Goal: Download file/media

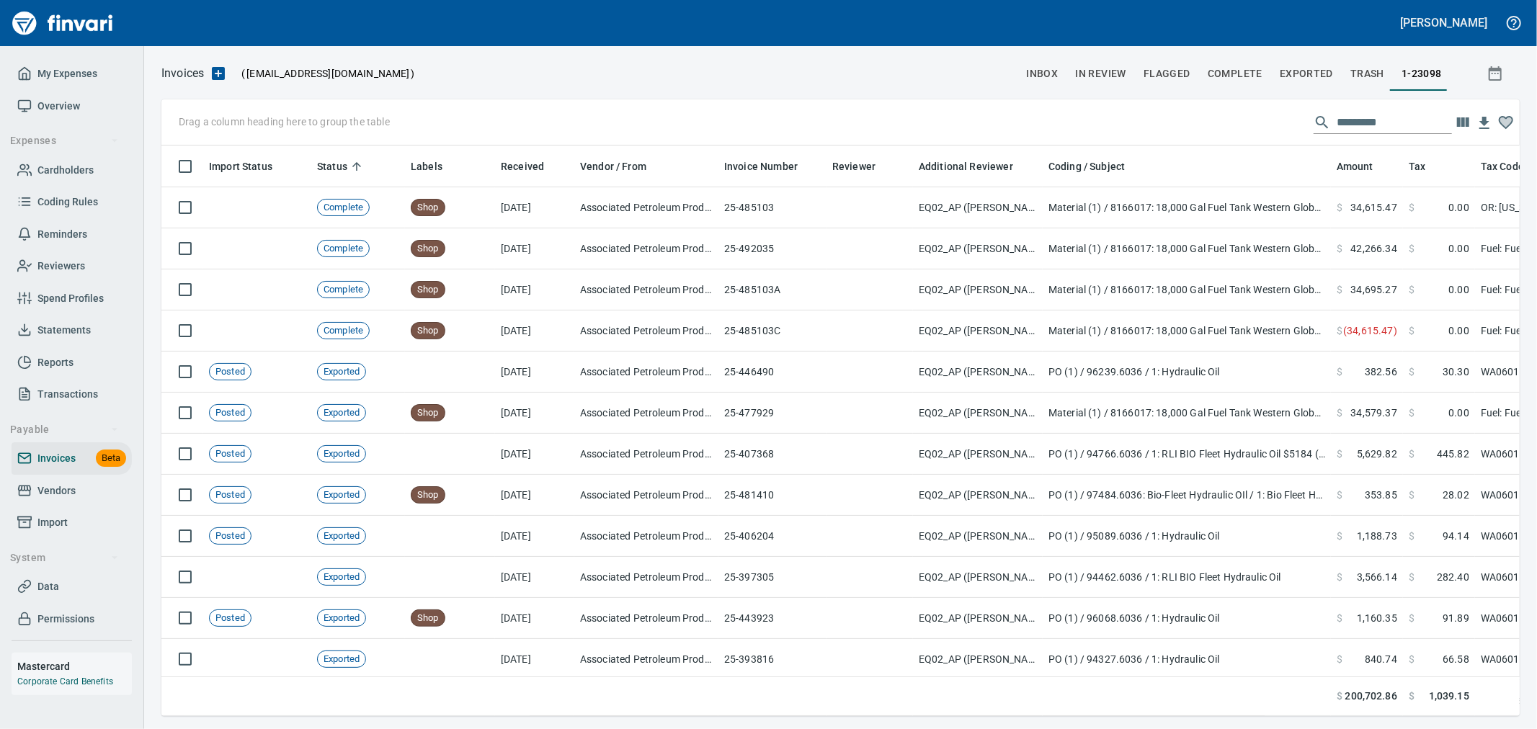
click at [1242, 68] on span "Complete" at bounding box center [1235, 74] width 55 height 18
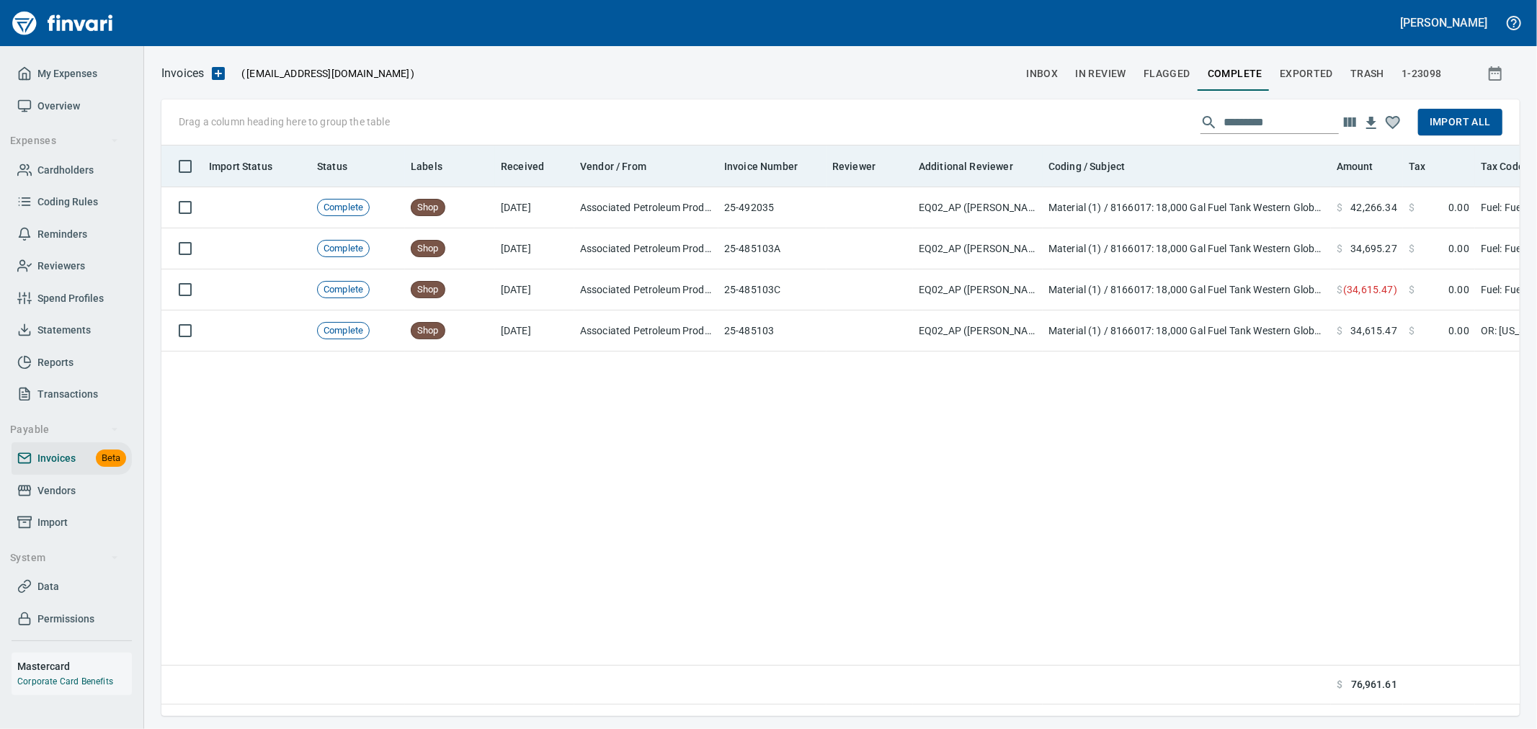
scroll to position [546, 1334]
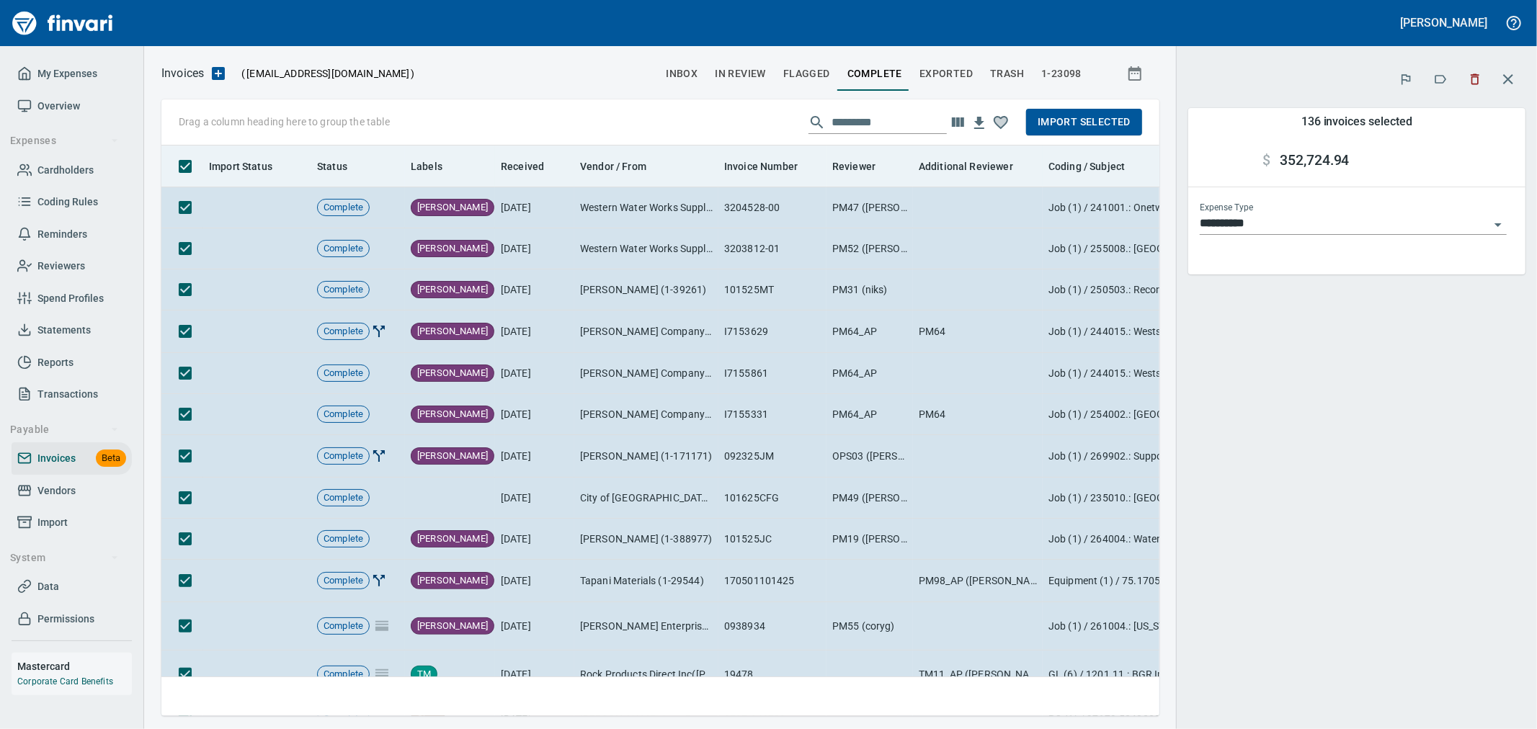
scroll to position [546, 974]
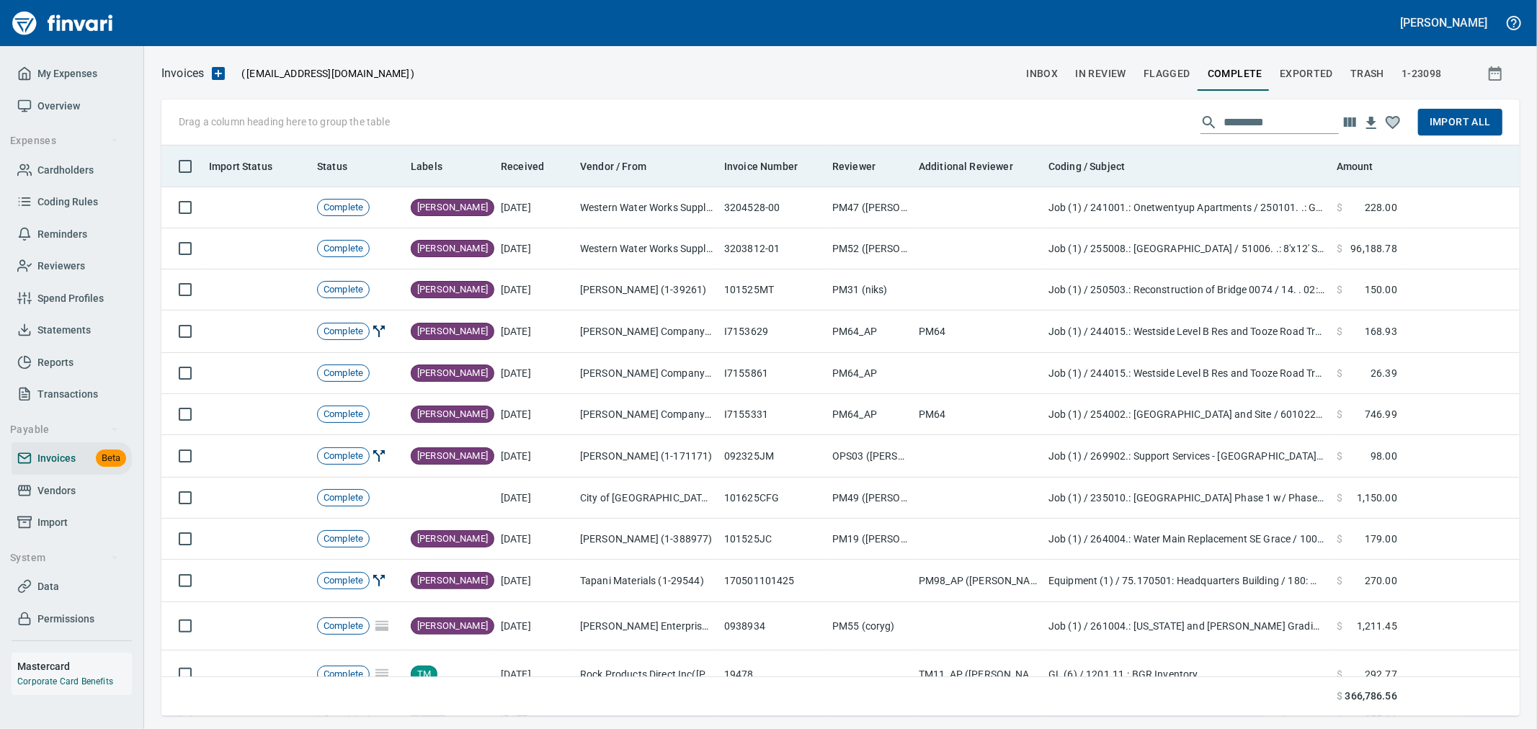
scroll to position [546, 1331]
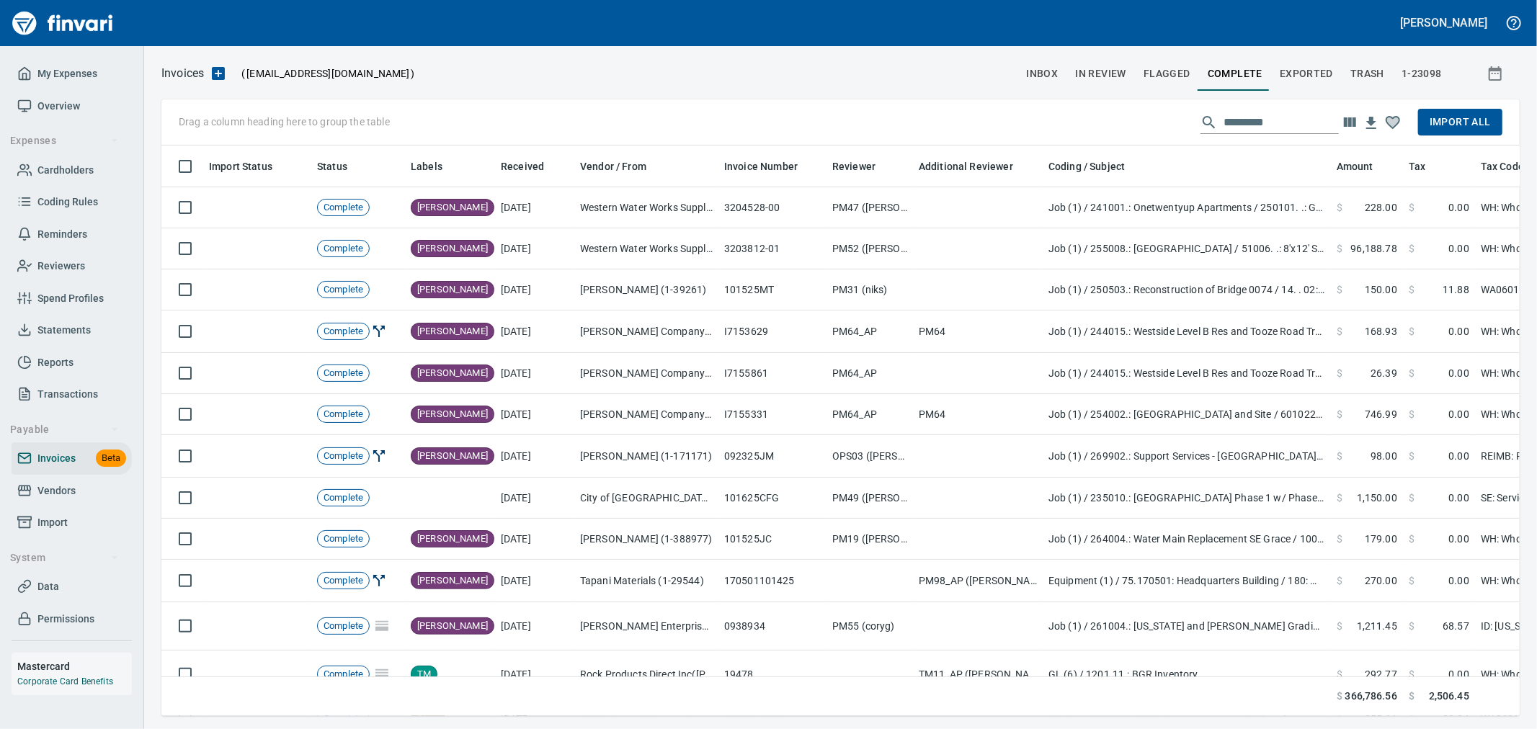
click at [1469, 123] on span "Import All" at bounding box center [1460, 122] width 61 height 18
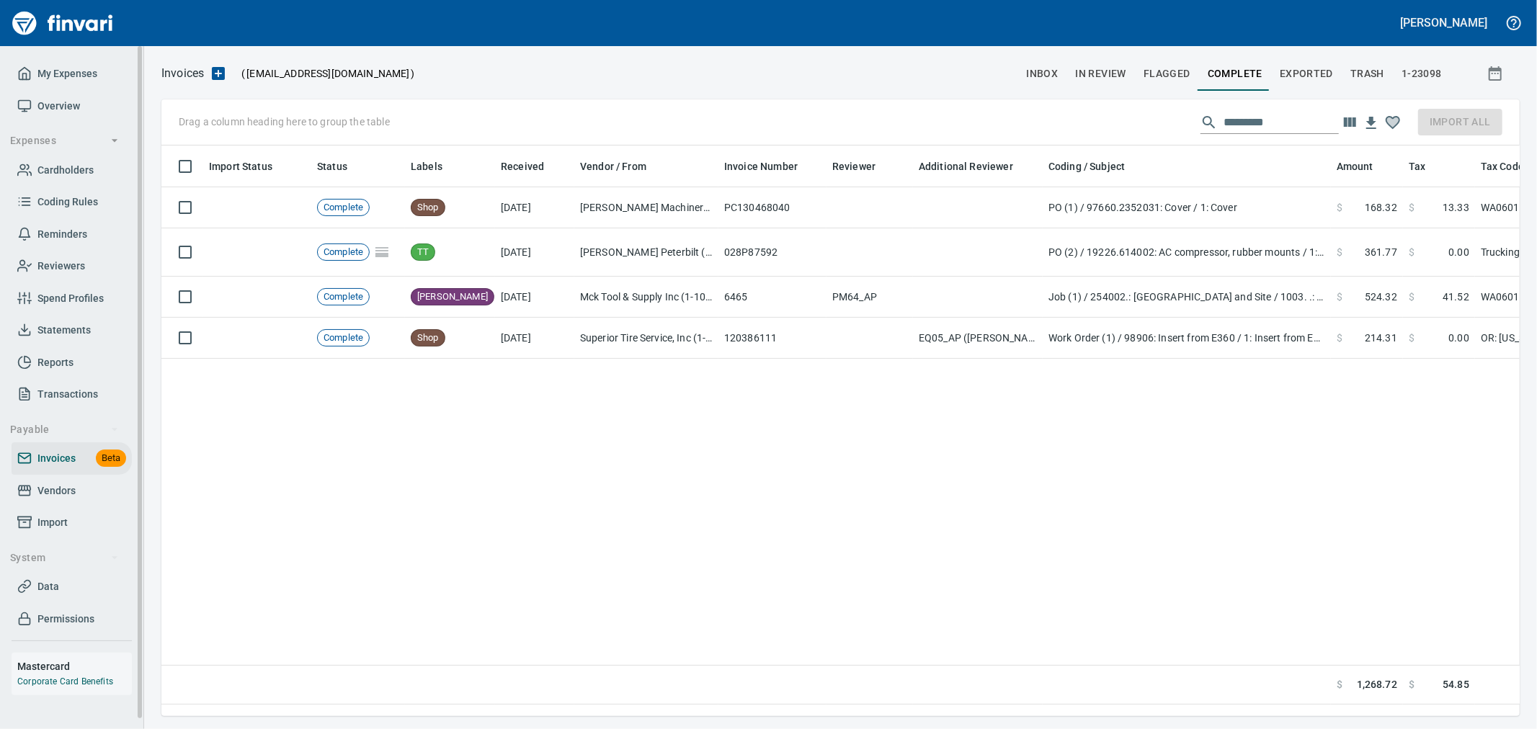
scroll to position [546, 1346]
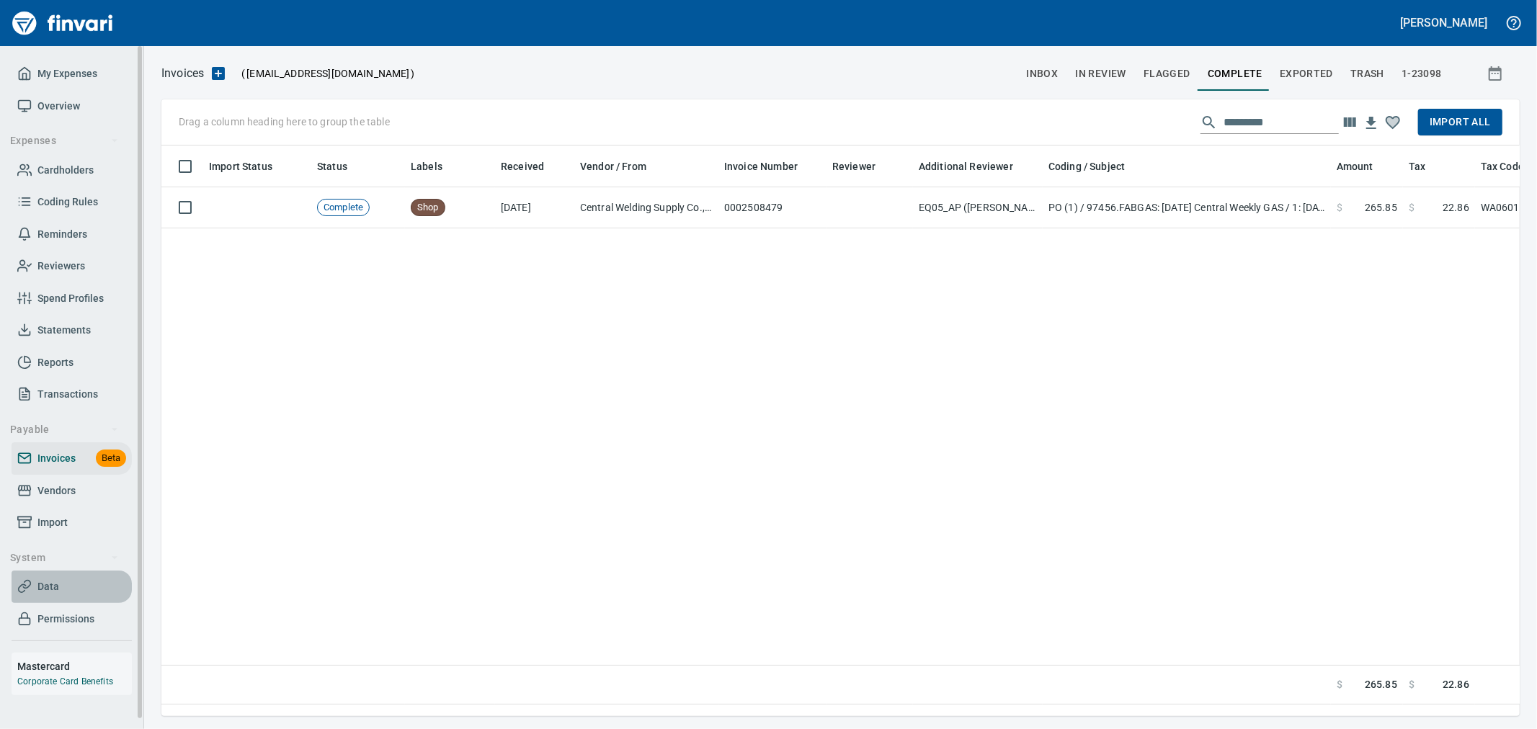
drag, startPoint x: 55, startPoint y: 589, endPoint x: 85, endPoint y: 591, distance: 30.3
click at [55, 589] on span "Data" at bounding box center [48, 587] width 22 height 18
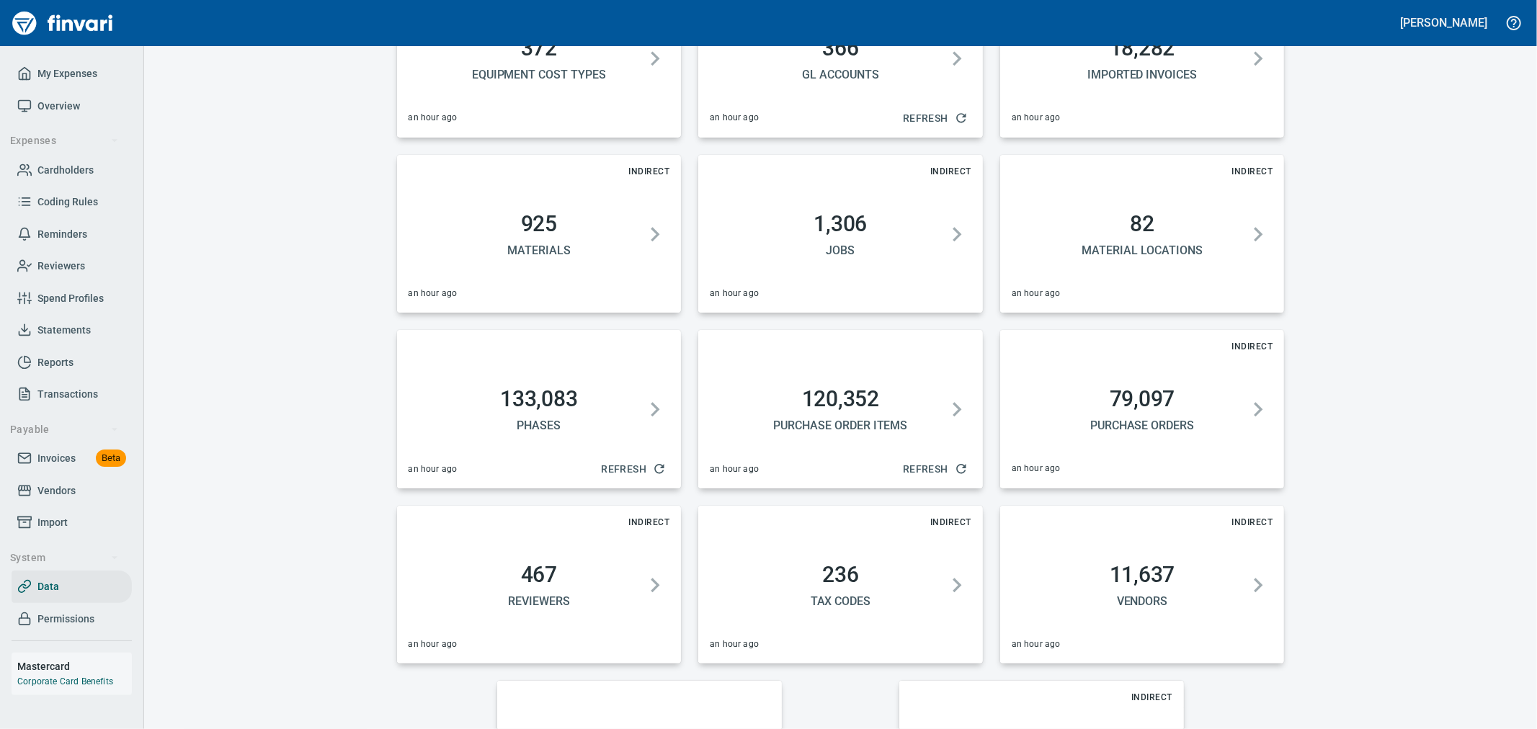
scroll to position [700, 0]
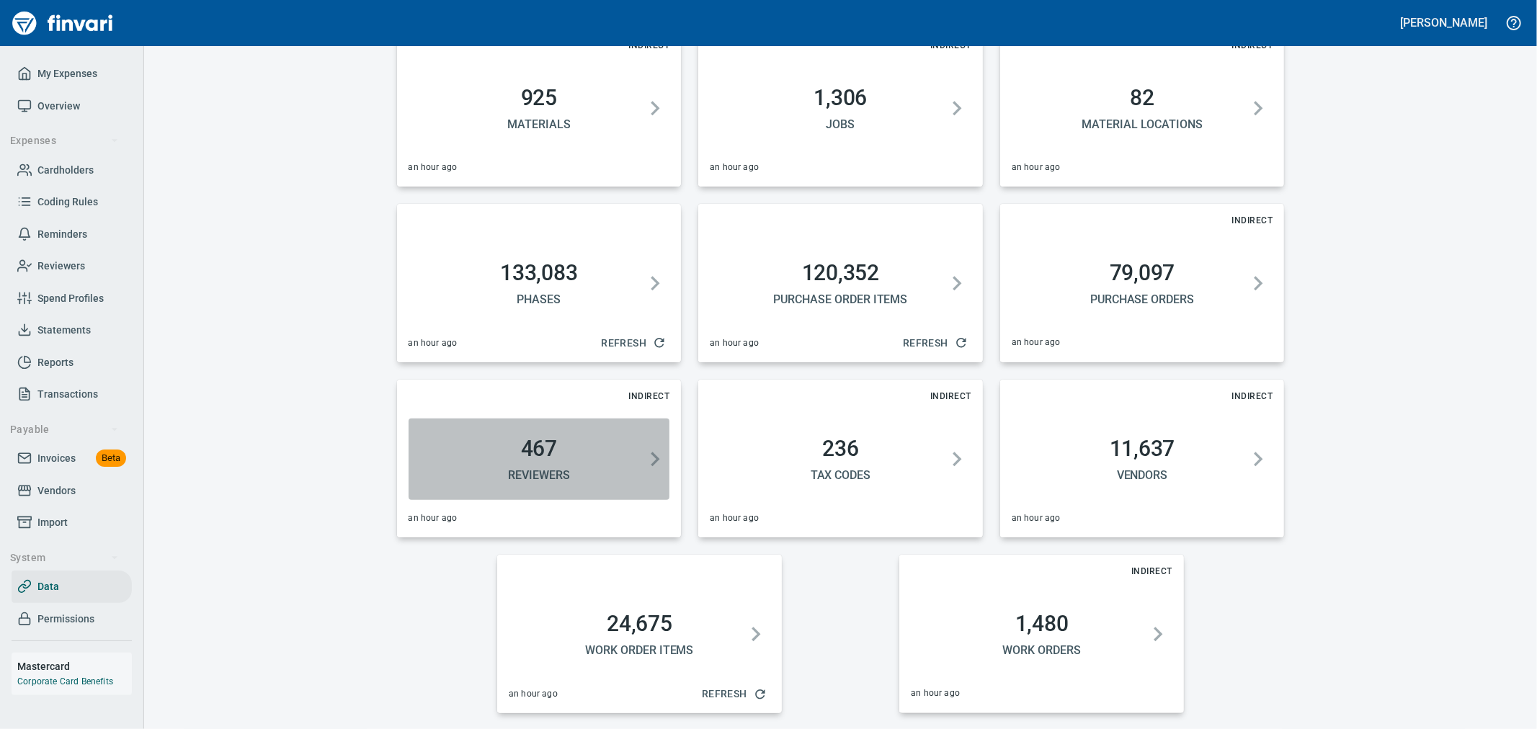
click at [572, 484] on button "467 Reviewers" at bounding box center [540, 459] width 262 height 81
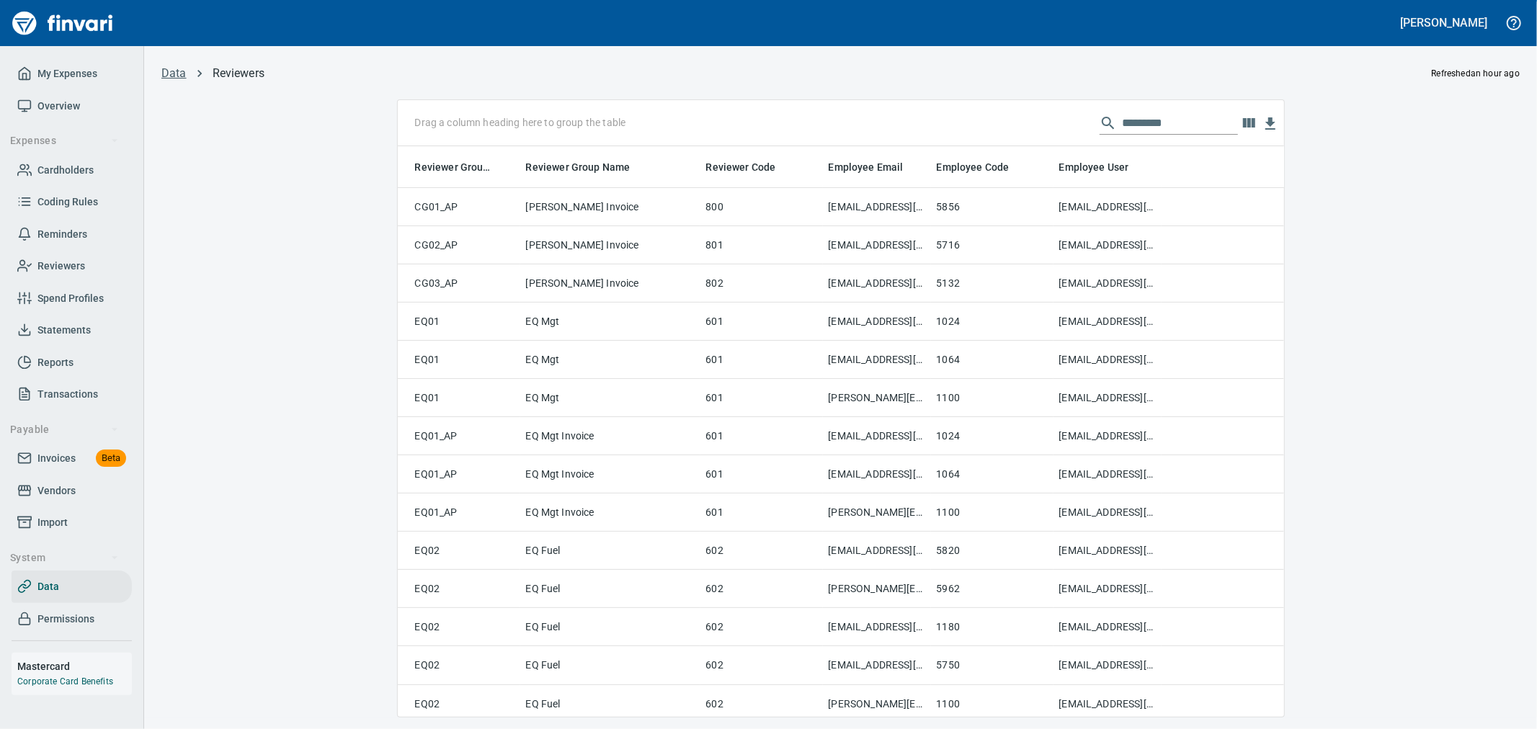
scroll to position [558, 862]
click at [1200, 116] on input "text" at bounding box center [1180, 123] width 115 height 23
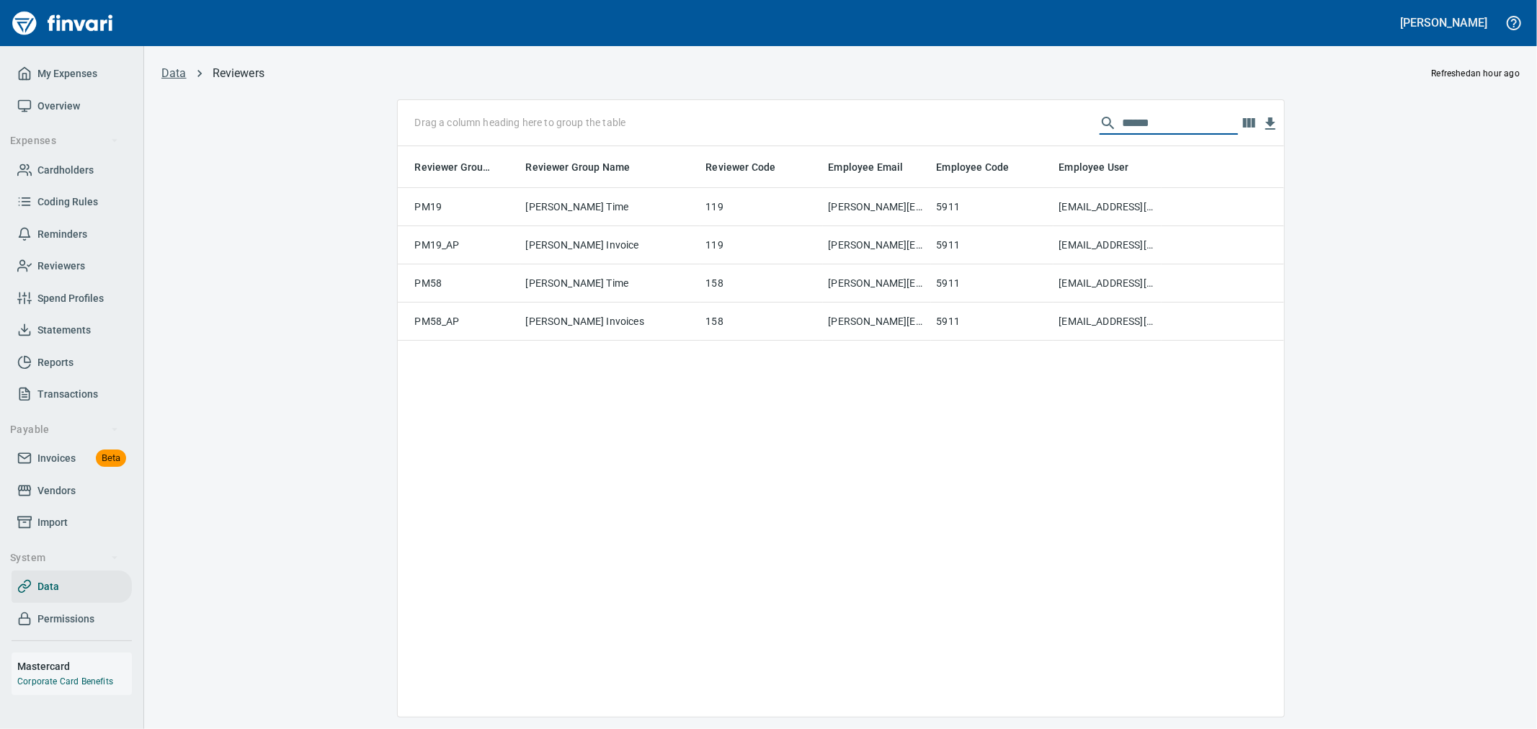
type input "******"
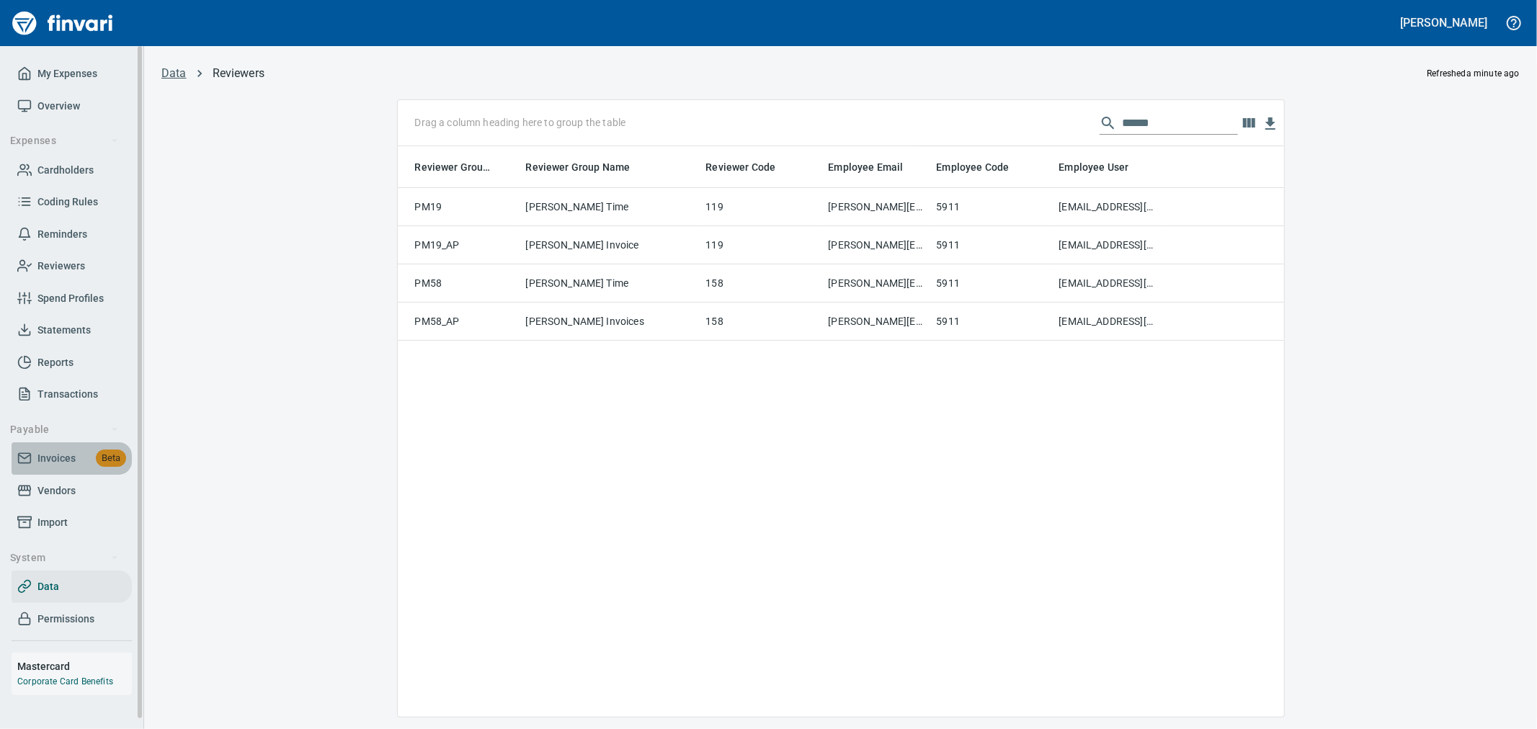
click at [48, 465] on span "Invoices" at bounding box center [56, 459] width 38 height 18
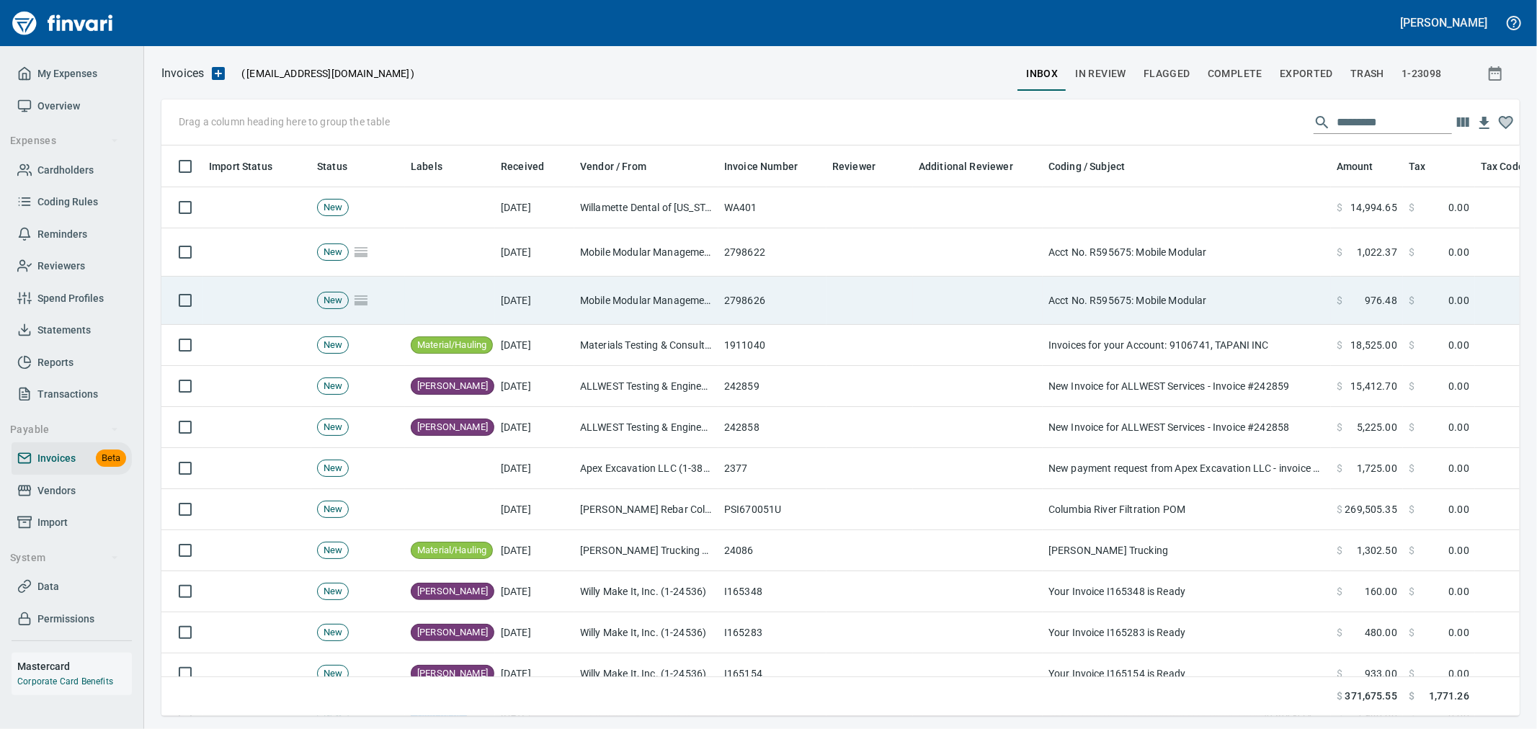
scroll to position [546, 1334]
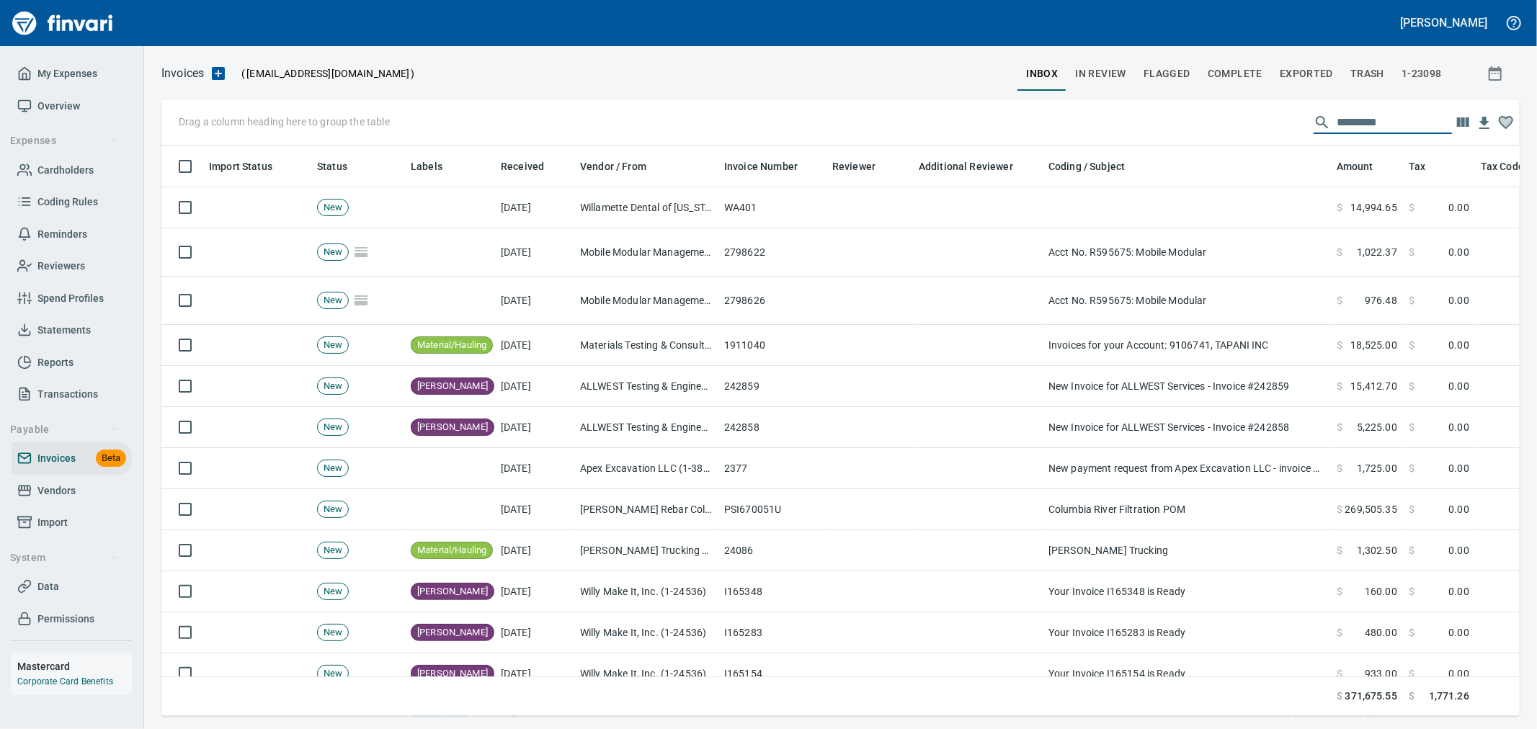
click at [1373, 117] on input "text" at bounding box center [1394, 122] width 115 height 23
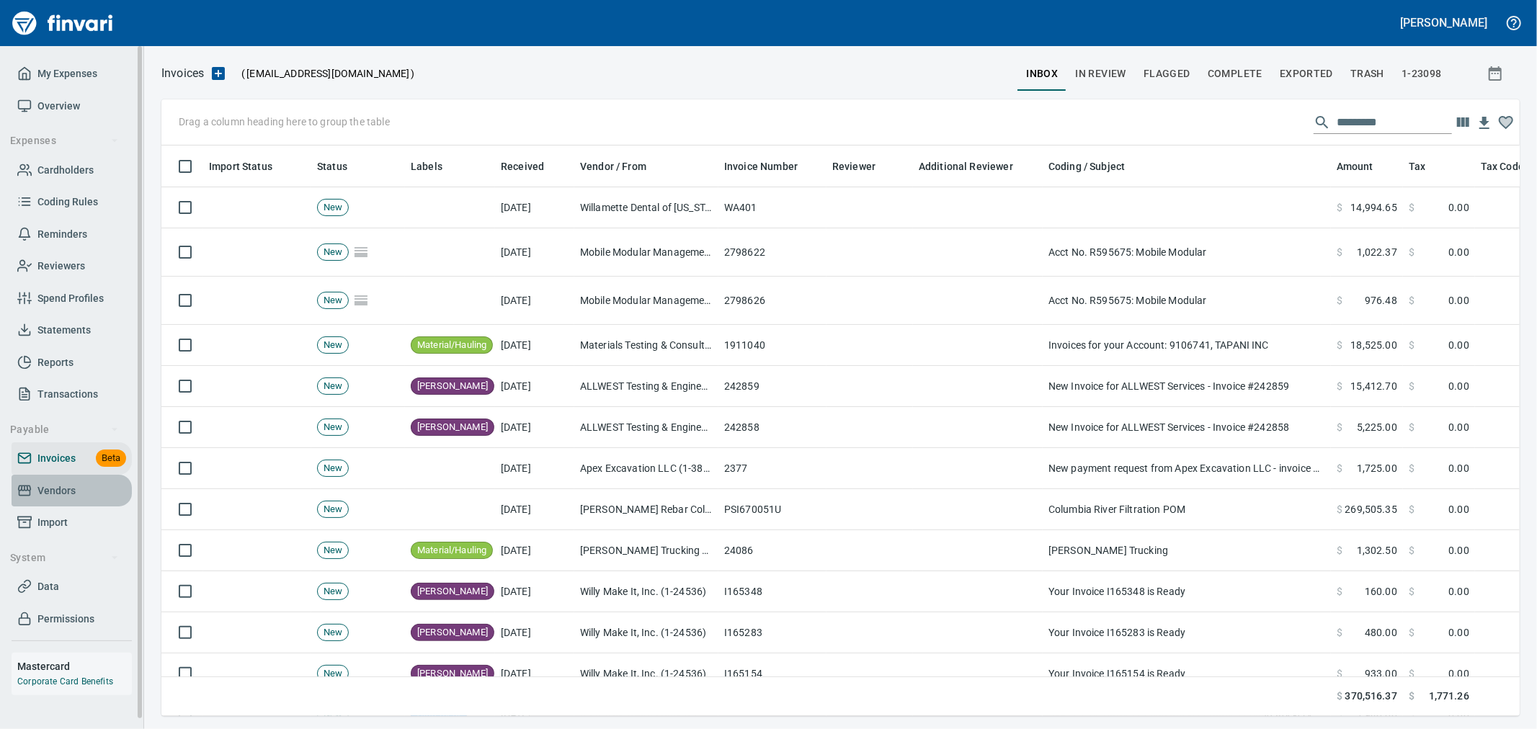
click at [69, 492] on span "Vendors" at bounding box center [56, 491] width 38 height 18
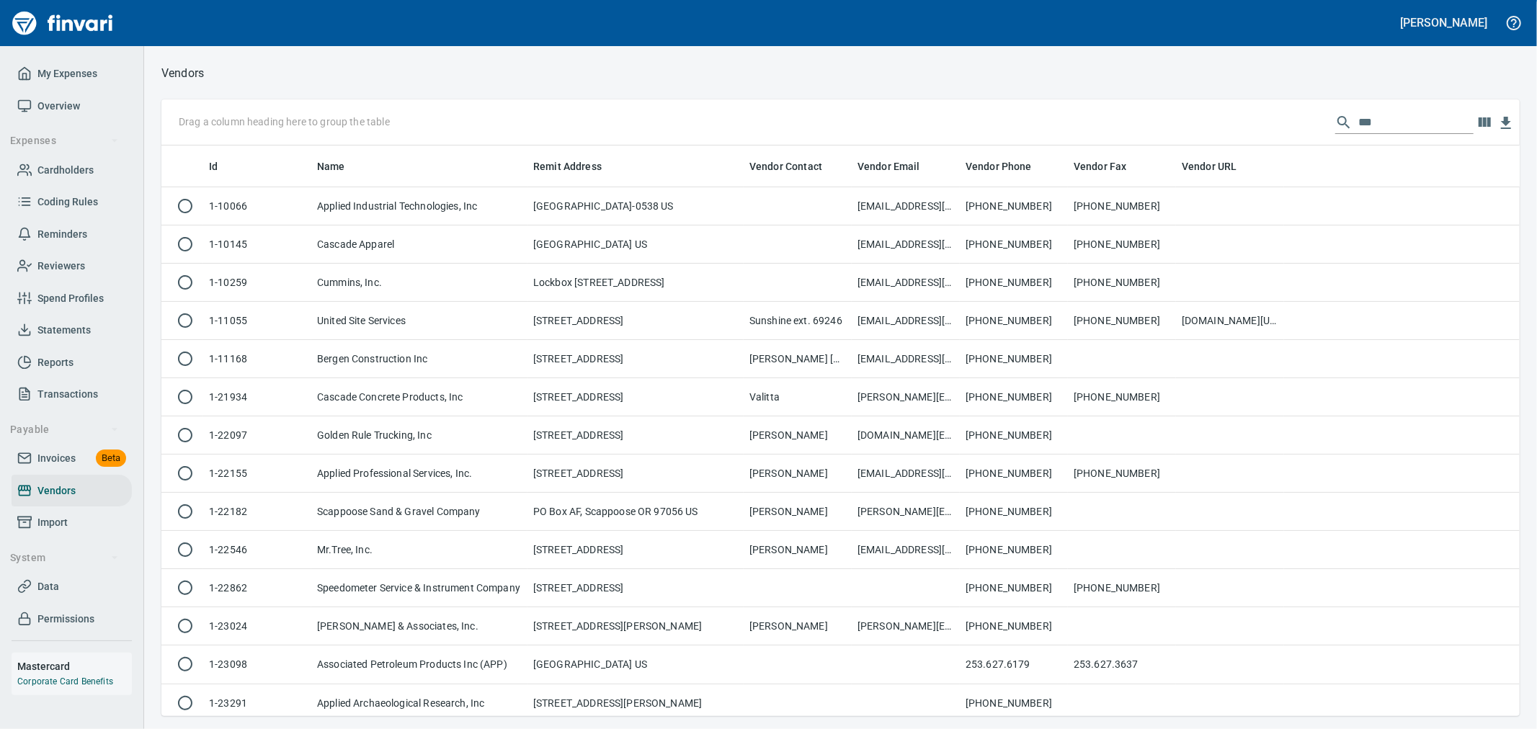
scroll to position [558, 1334]
drag, startPoint x: 1402, startPoint y: 120, endPoint x: 1245, endPoint y: 104, distance: 157.8
click at [1247, 104] on div "Drag a column heading here to group the table ***" at bounding box center [840, 122] width 1358 height 46
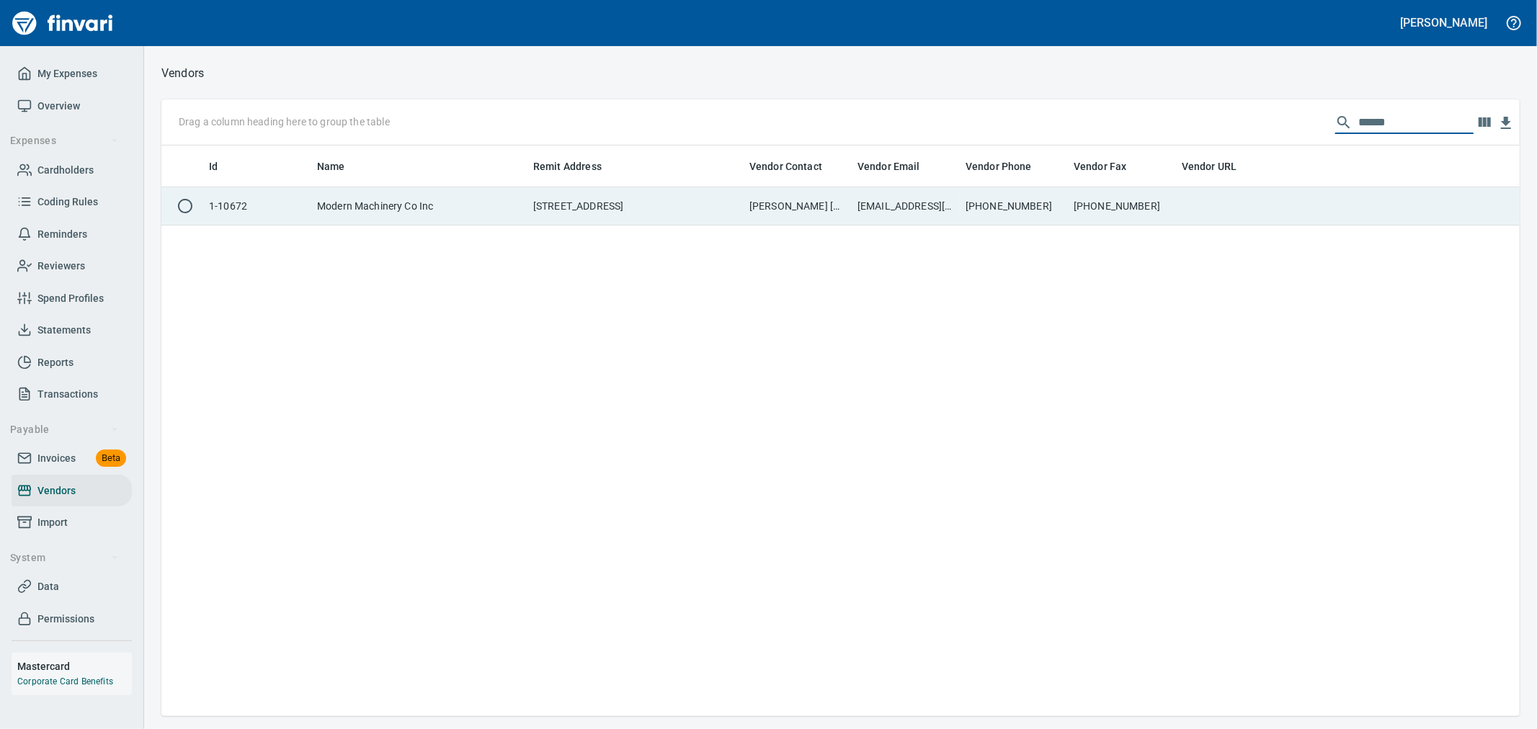
type input "******"
click at [1216, 205] on td at bounding box center [1230, 206] width 108 height 38
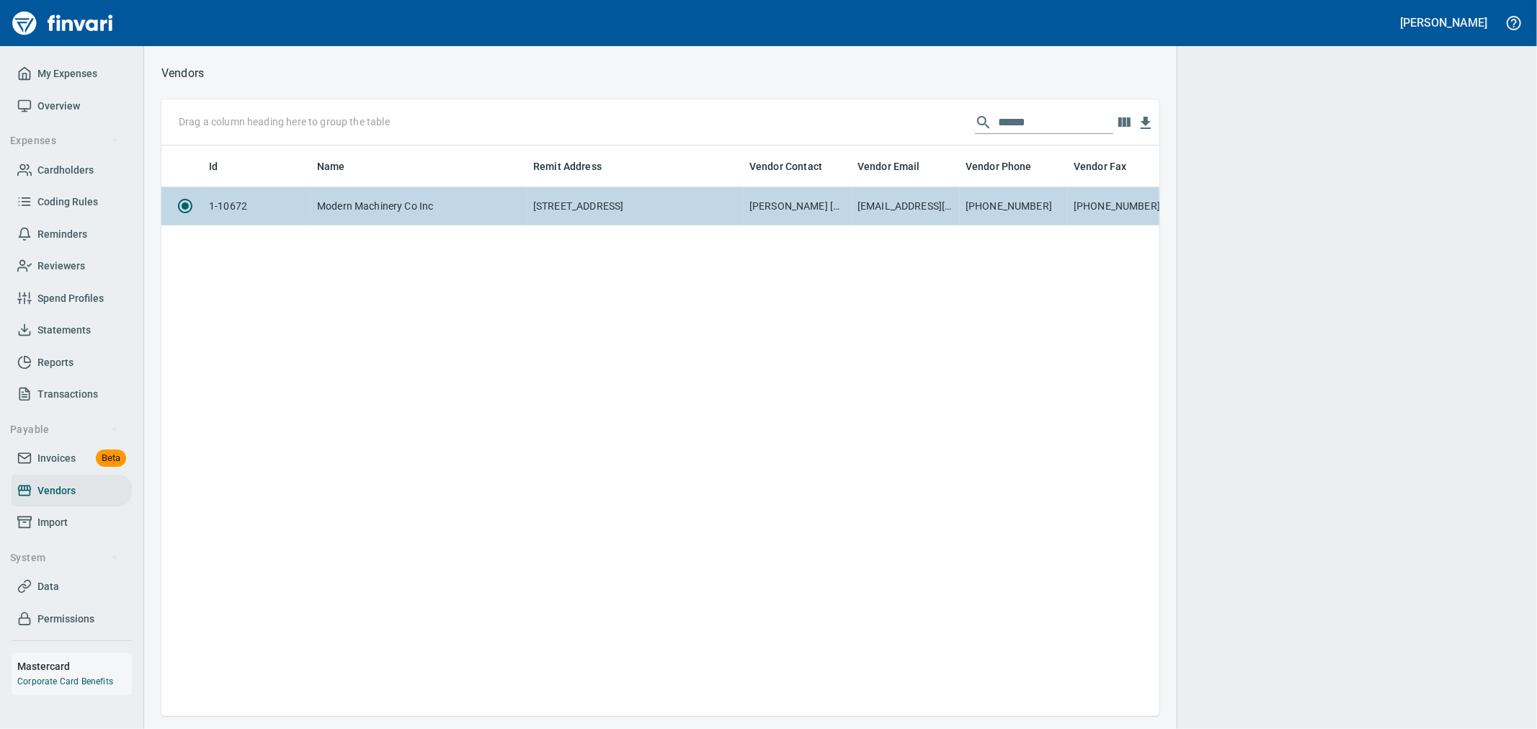
scroll to position [546, 986]
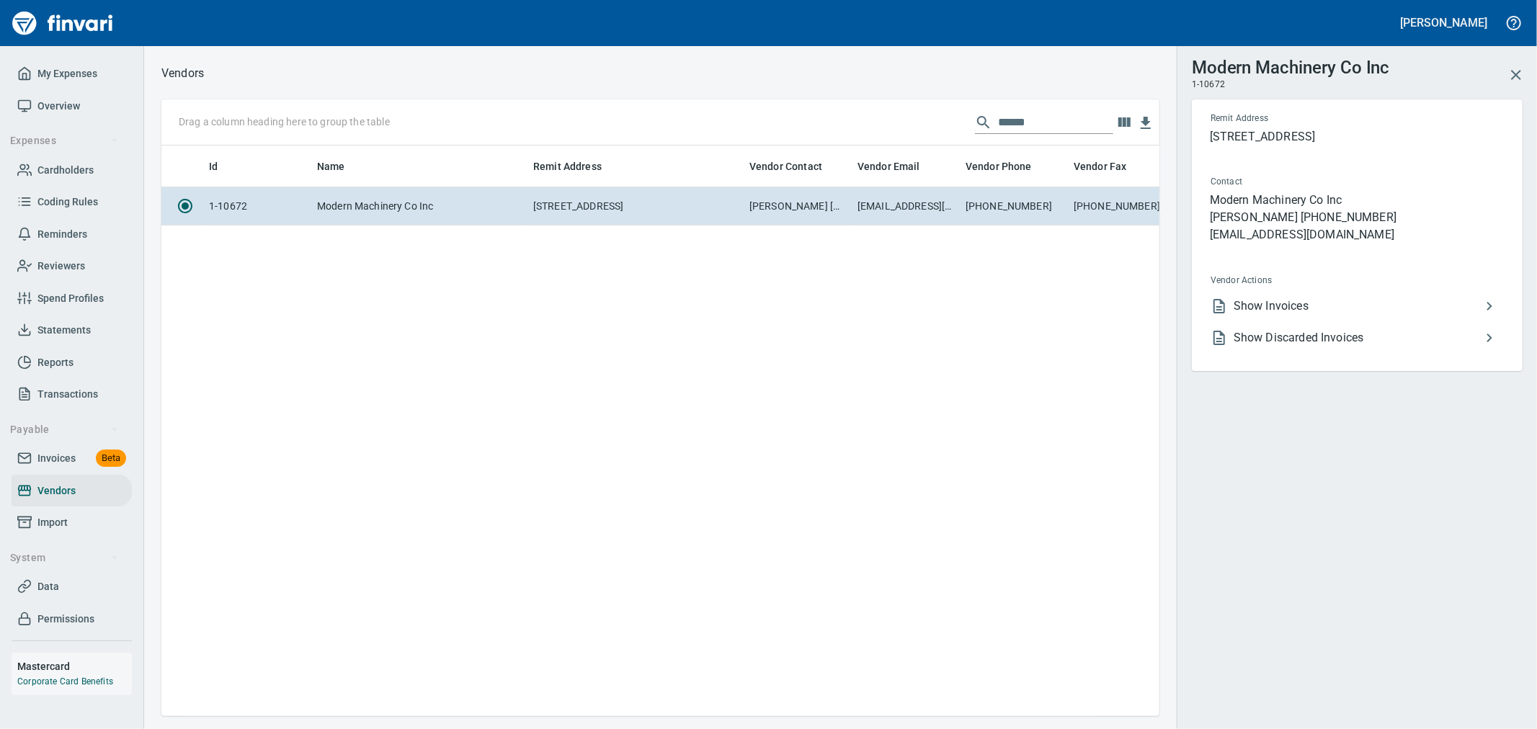
click at [1283, 306] on span "Show Invoices" at bounding box center [1357, 306] width 247 height 17
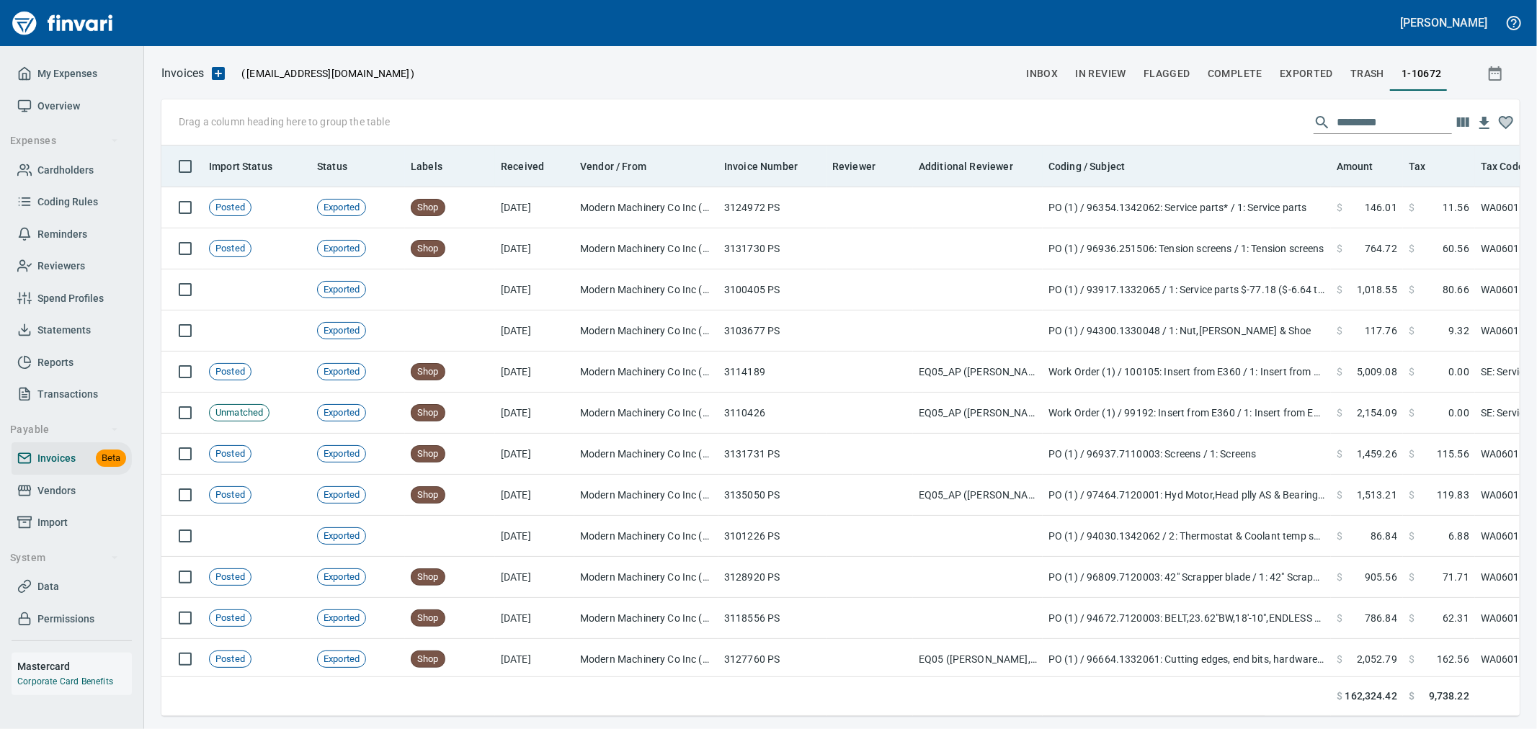
scroll to position [546, 1334]
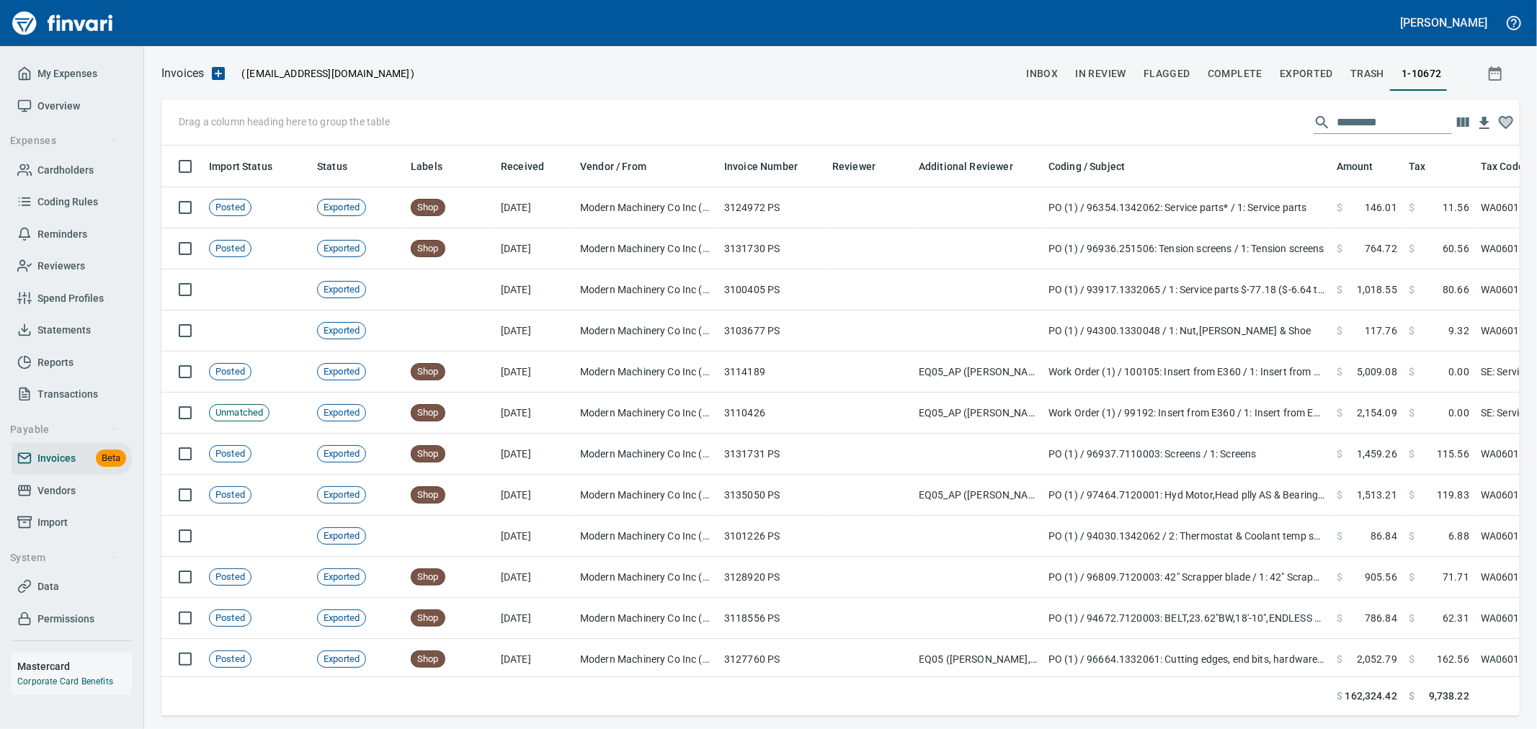
click at [1381, 123] on input "text" at bounding box center [1394, 122] width 115 height 23
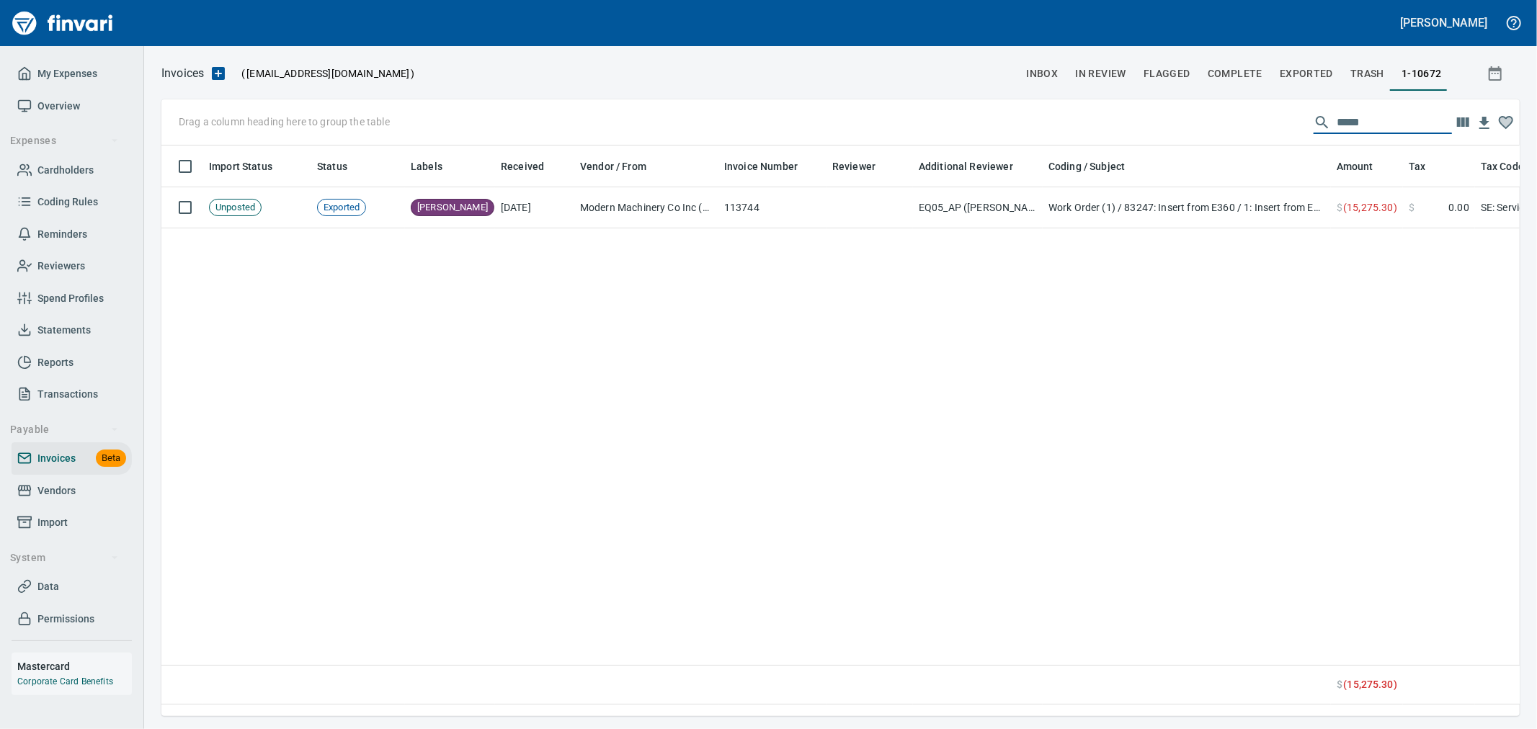
type input "******"
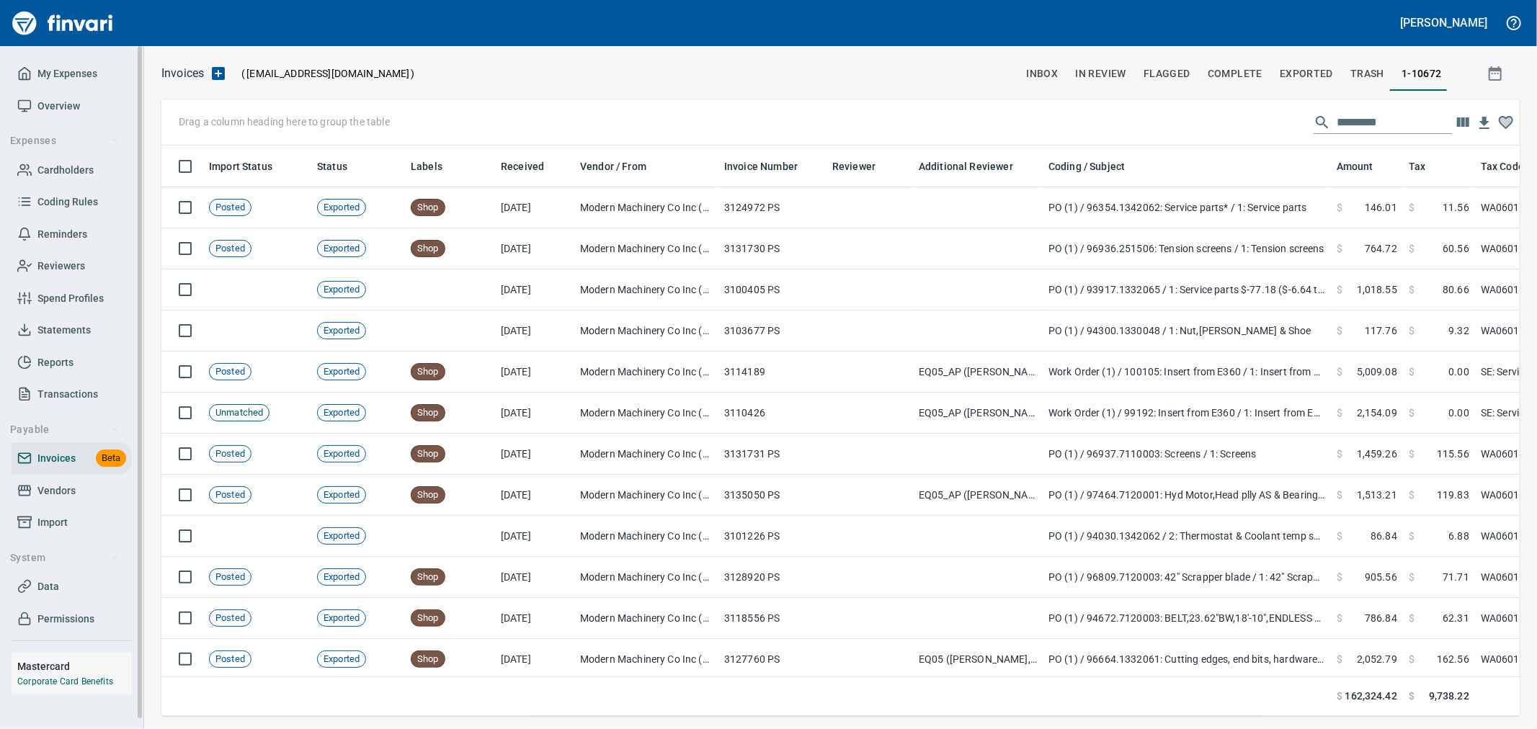
click at [87, 490] on span "Vendors" at bounding box center [71, 491] width 109 height 18
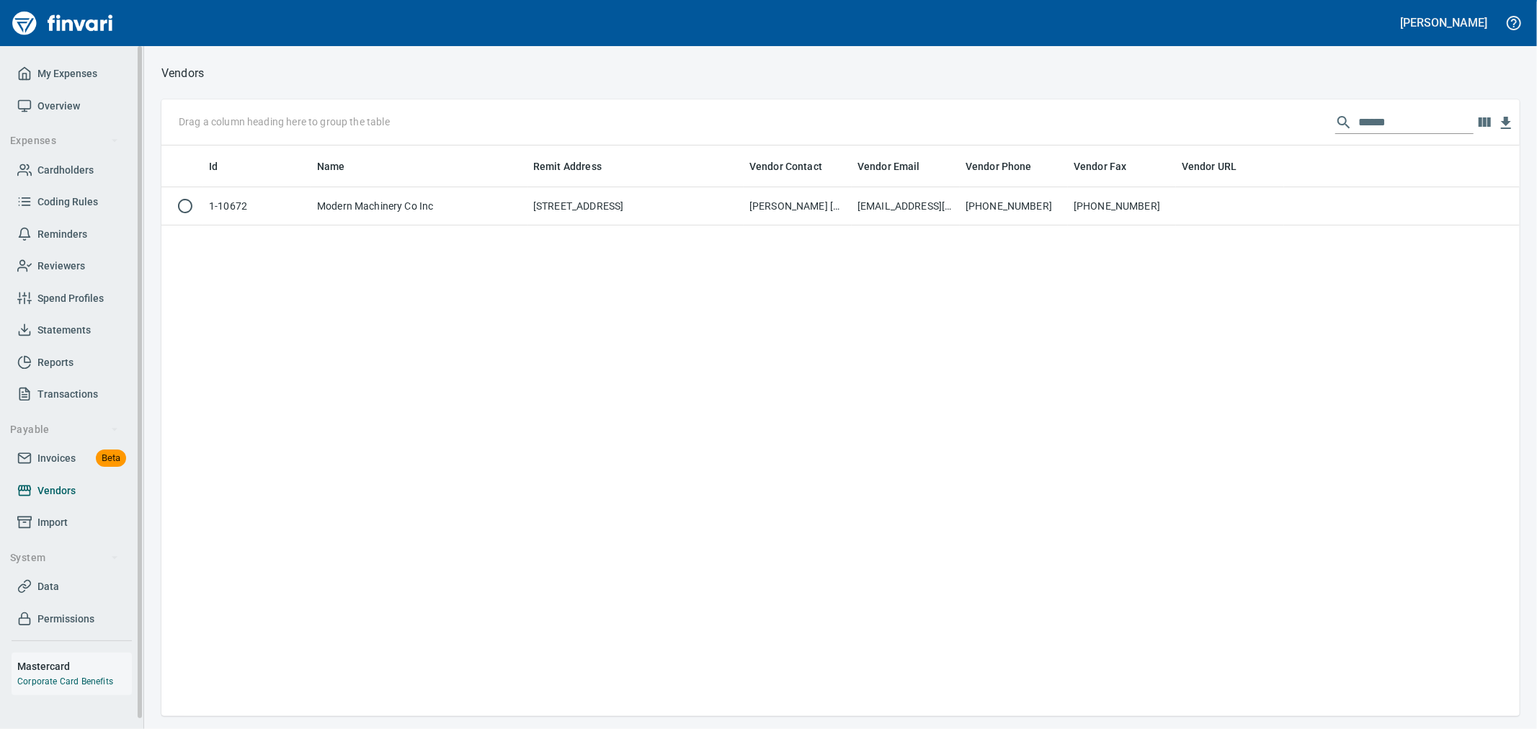
scroll to position [558, 1346]
click at [1394, 120] on input "******" at bounding box center [1415, 122] width 115 height 23
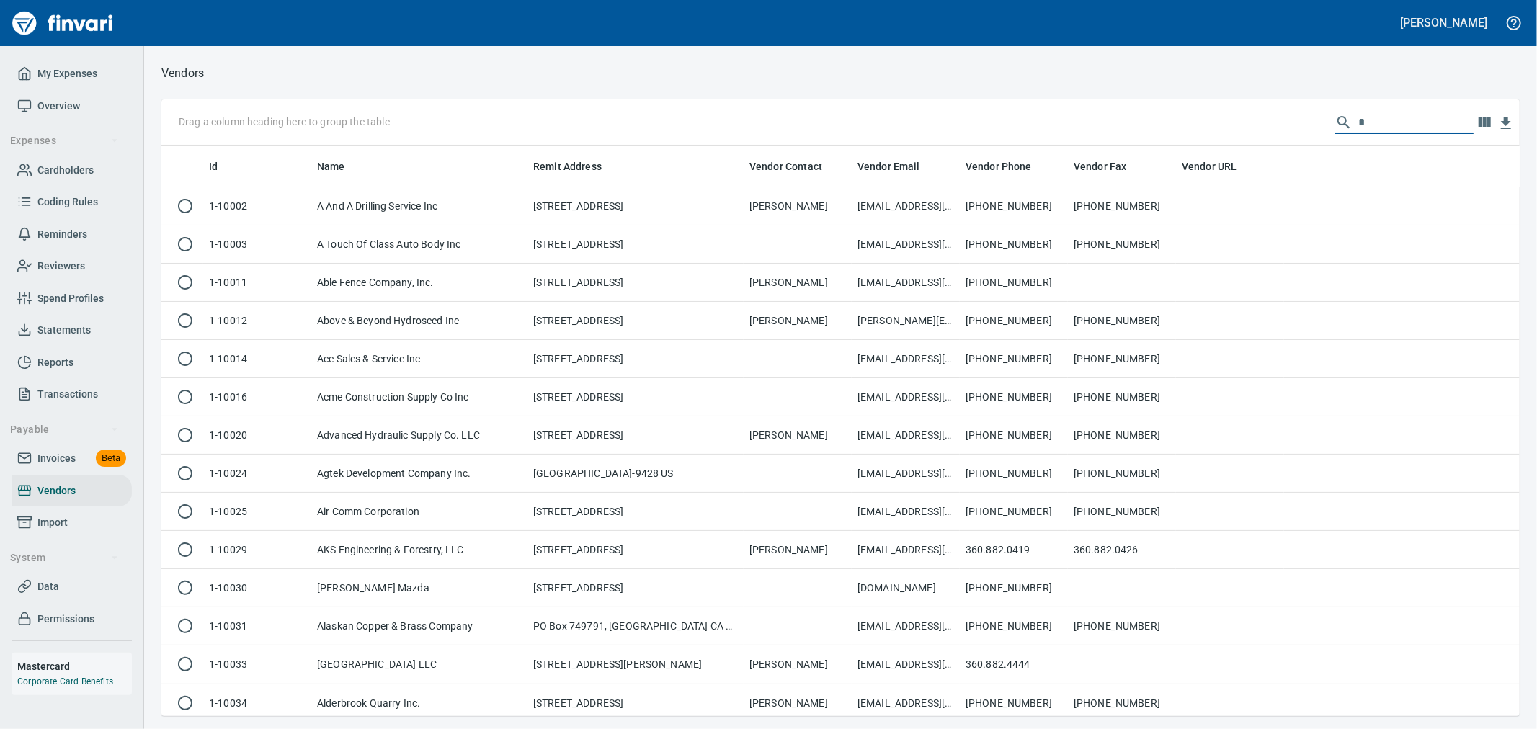
scroll to position [558, 1334]
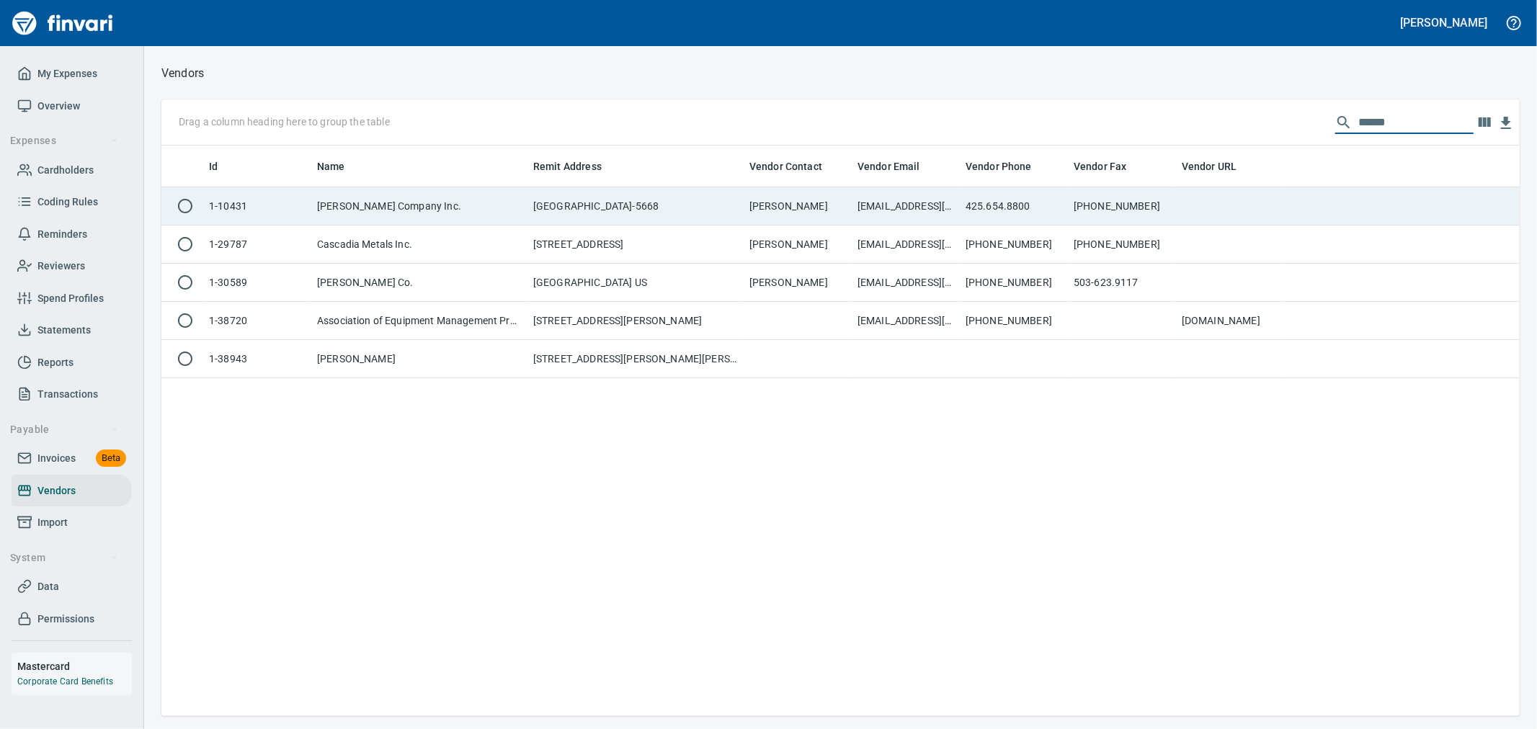
type input "******"
click at [1035, 195] on td "425.654.8800" at bounding box center [1014, 206] width 108 height 38
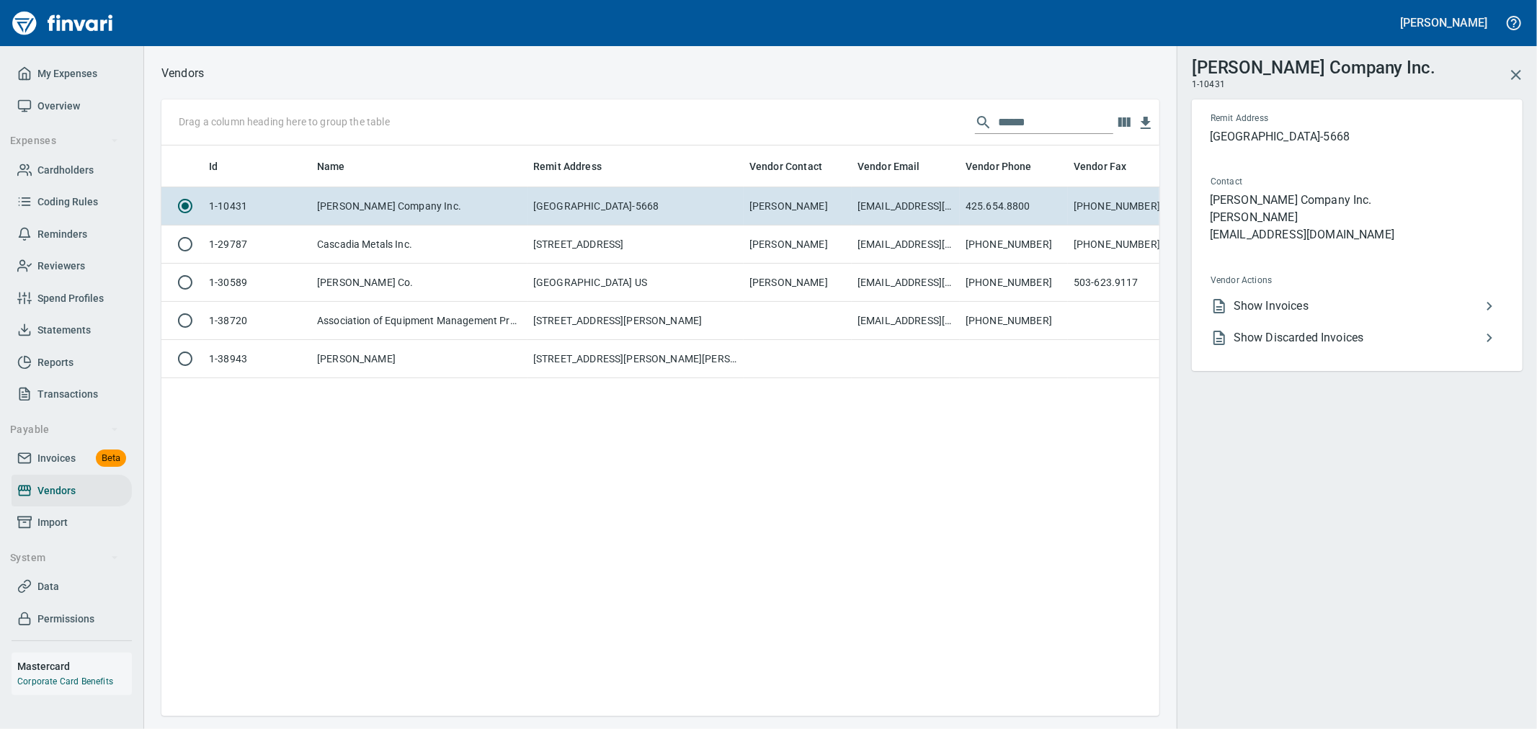
scroll to position [546, 986]
click at [1254, 306] on span "Show Invoices" at bounding box center [1357, 306] width 247 height 17
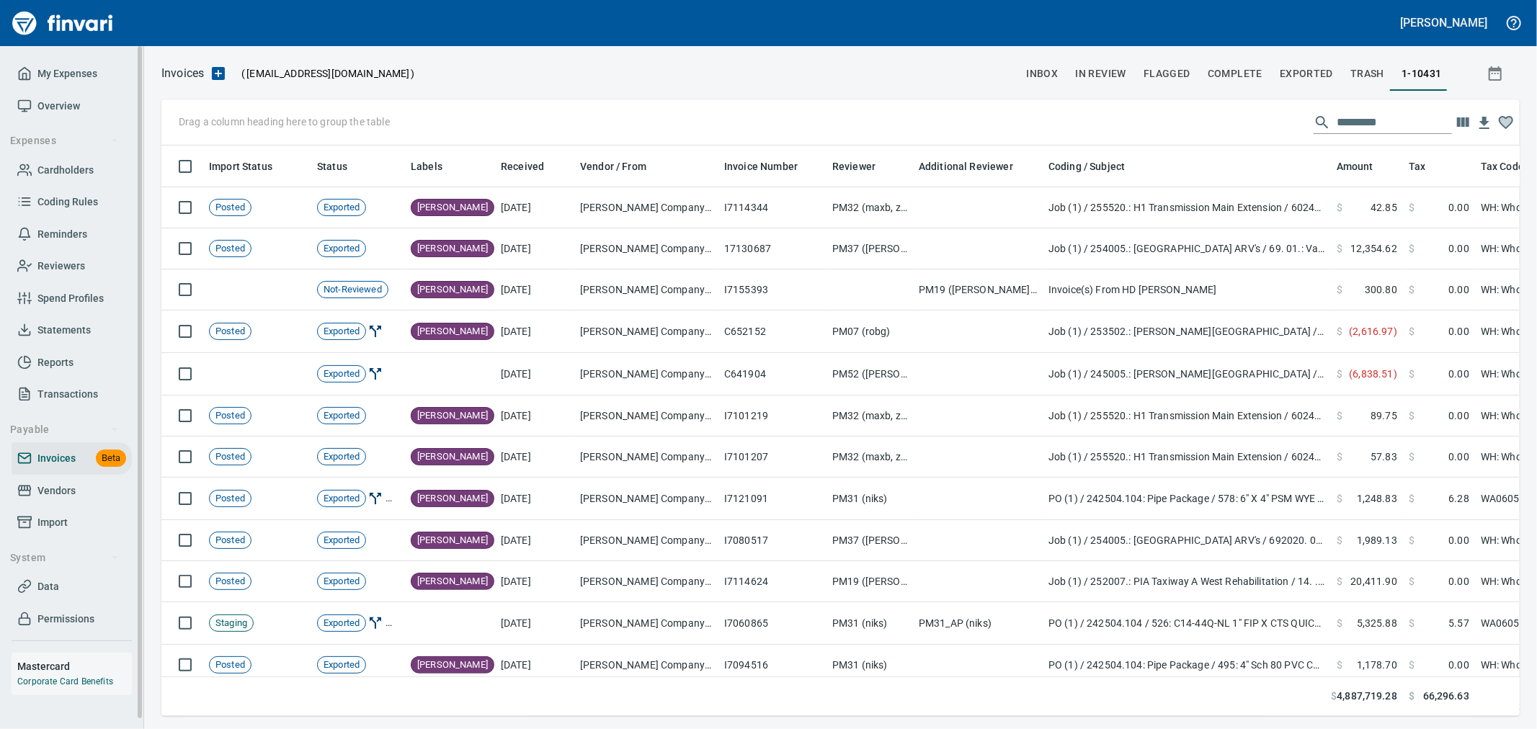
scroll to position [546, 1334]
click at [1402, 130] on input "text" at bounding box center [1394, 122] width 115 height 23
paste input "********"
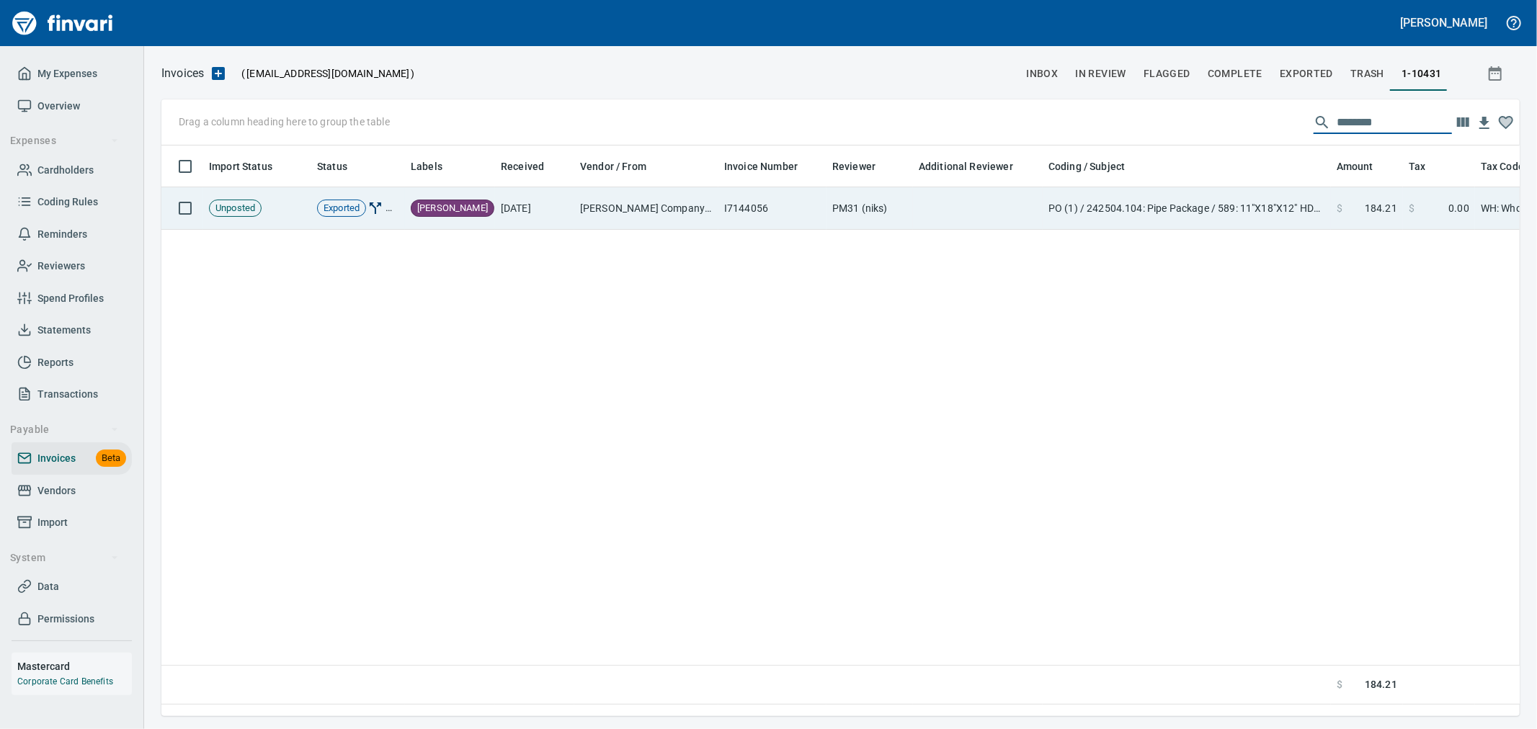
click at [1176, 205] on td "PO (1) / 242504.104: Pipe Package / 589: 11"X18"X12" HDPE Meter Box" at bounding box center [1187, 208] width 288 height 43
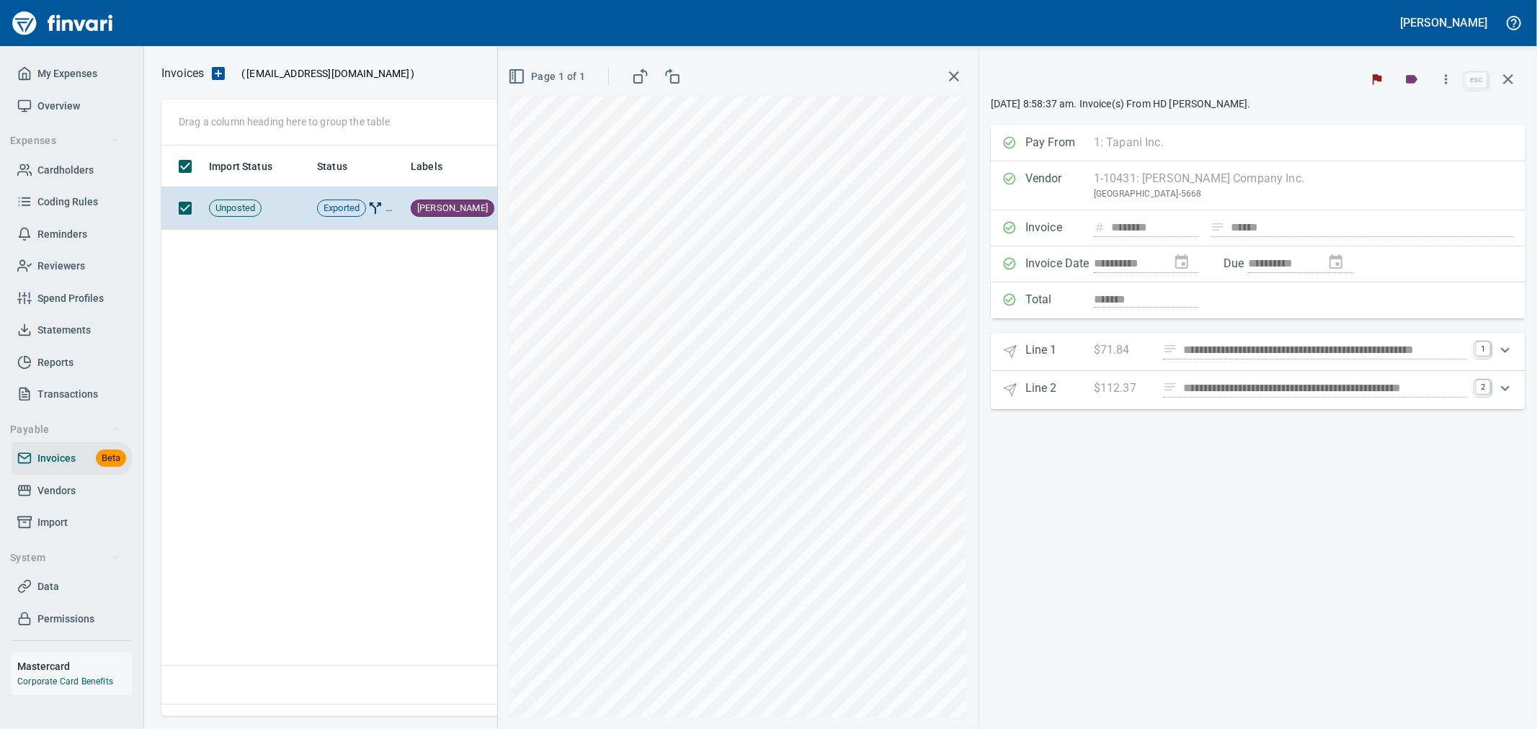
click at [1447, 89] on button "button" at bounding box center [1446, 79] width 32 height 32
click at [1412, 159] on span "Download" at bounding box center [1444, 152] width 138 height 17
click at [1512, 71] on icon "button" at bounding box center [1508, 79] width 17 height 17
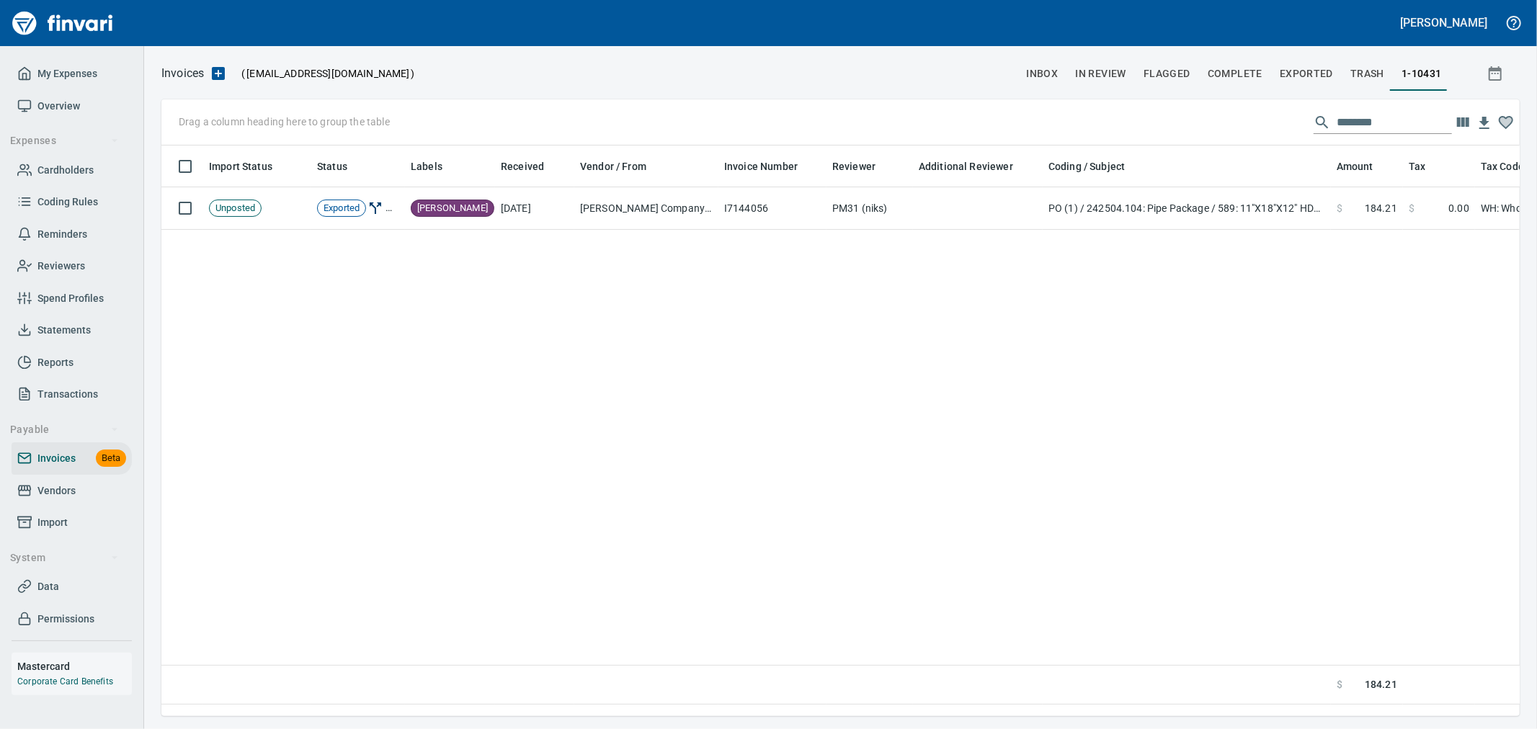
scroll to position [546, 1345]
drag, startPoint x: 1380, startPoint y: 120, endPoint x: 1357, endPoint y: 122, distance: 23.2
click at [1357, 122] on input "********" at bounding box center [1394, 122] width 115 height 23
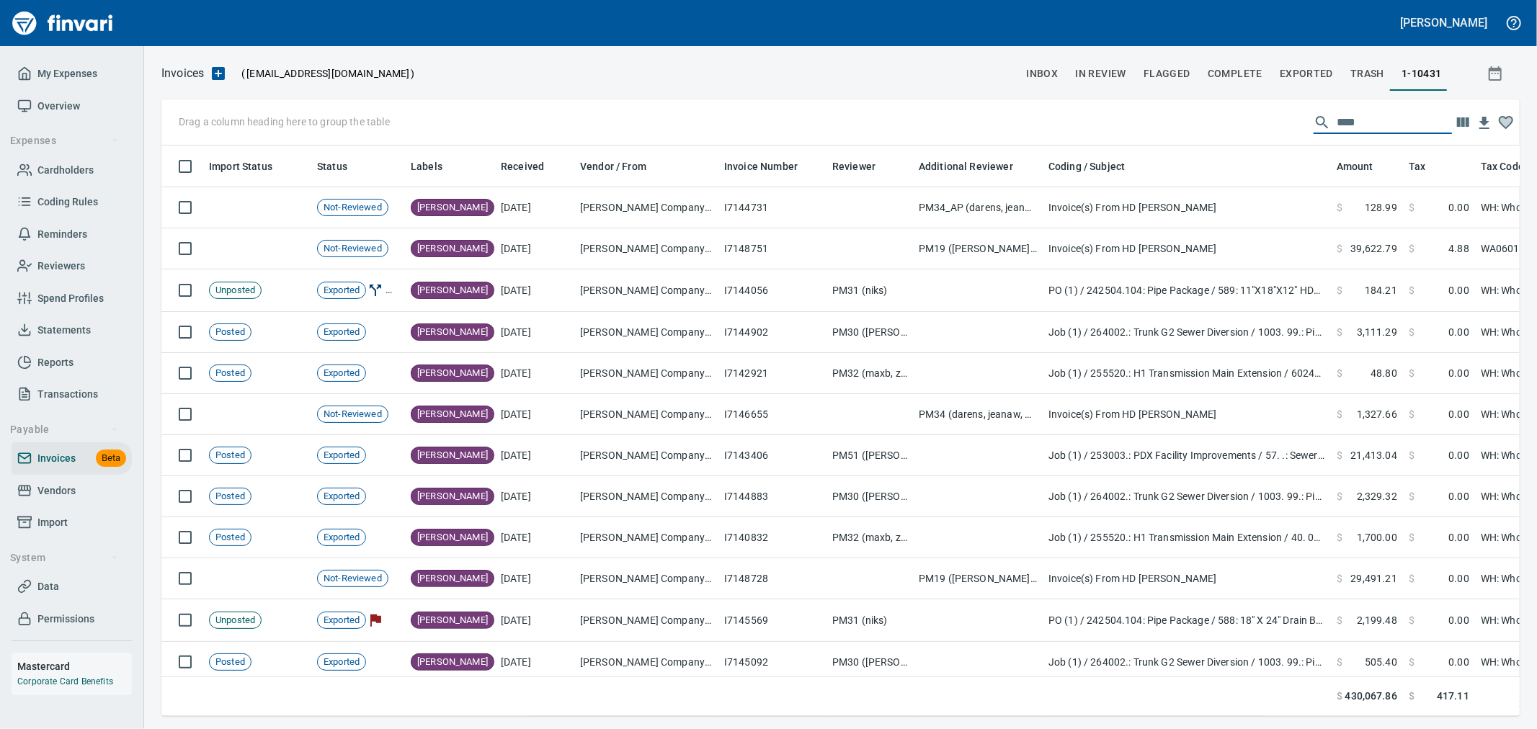
scroll to position [546, 1334]
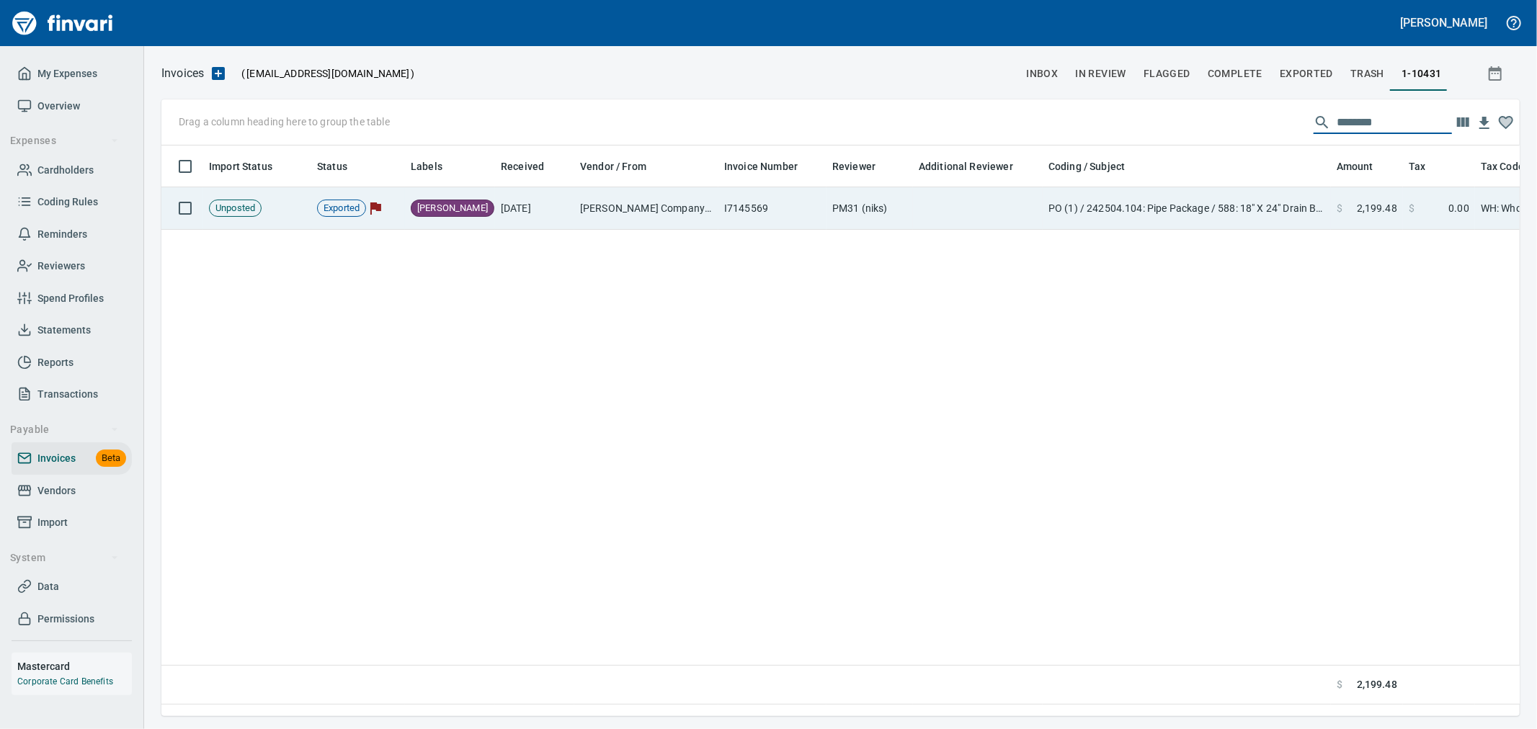
click at [1295, 224] on td "PO (1) / 242504.104: Pipe Package / 588: 18" X 24" Drain Basin Grate & Frame" at bounding box center [1187, 208] width 288 height 43
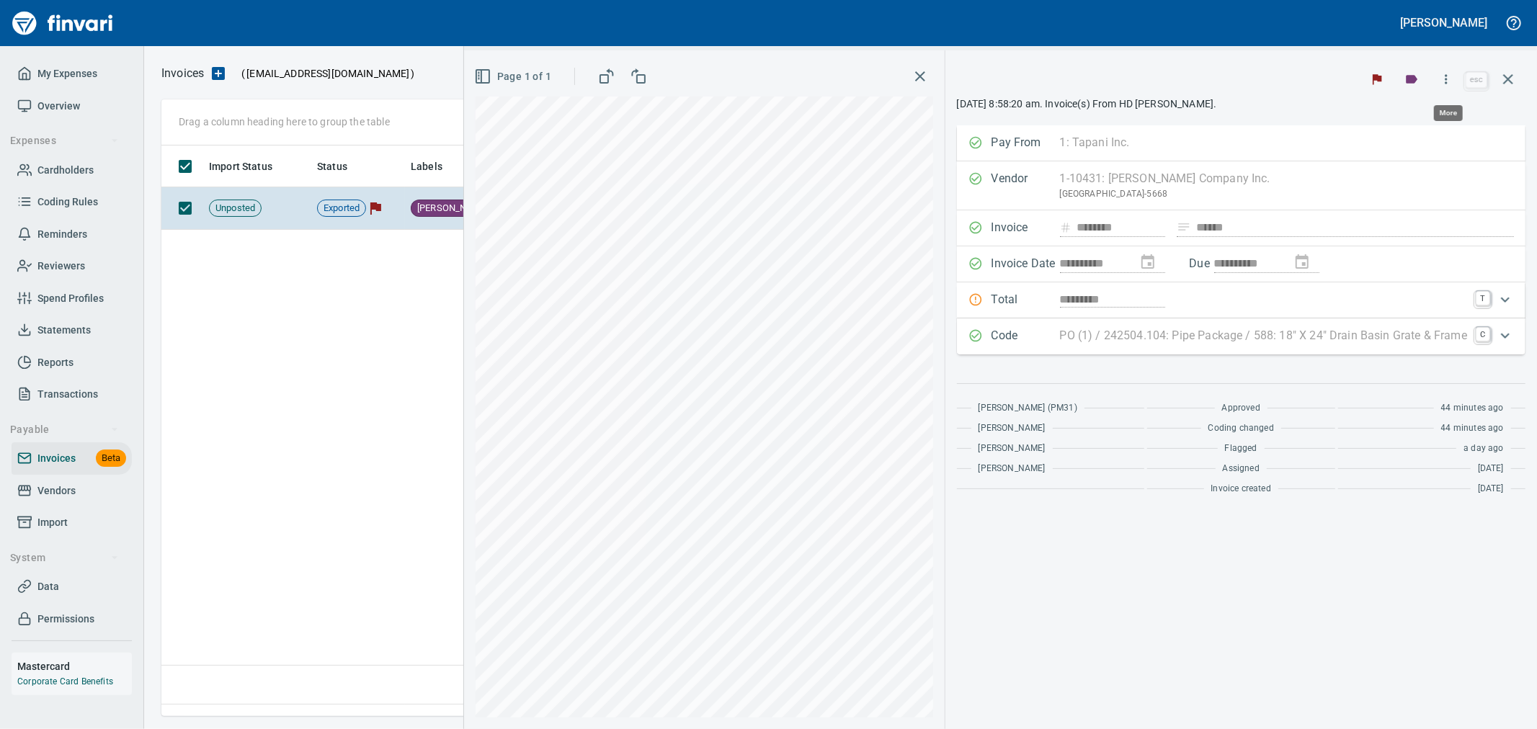
click at [1445, 80] on icon "button" at bounding box center [1446, 79] width 14 height 14
click at [1411, 154] on span "Download" at bounding box center [1444, 152] width 138 height 17
drag, startPoint x: 1513, startPoint y: 68, endPoint x: 1411, endPoint y: 130, distance: 120.0
click at [1513, 68] on button "button" at bounding box center [1508, 79] width 35 height 35
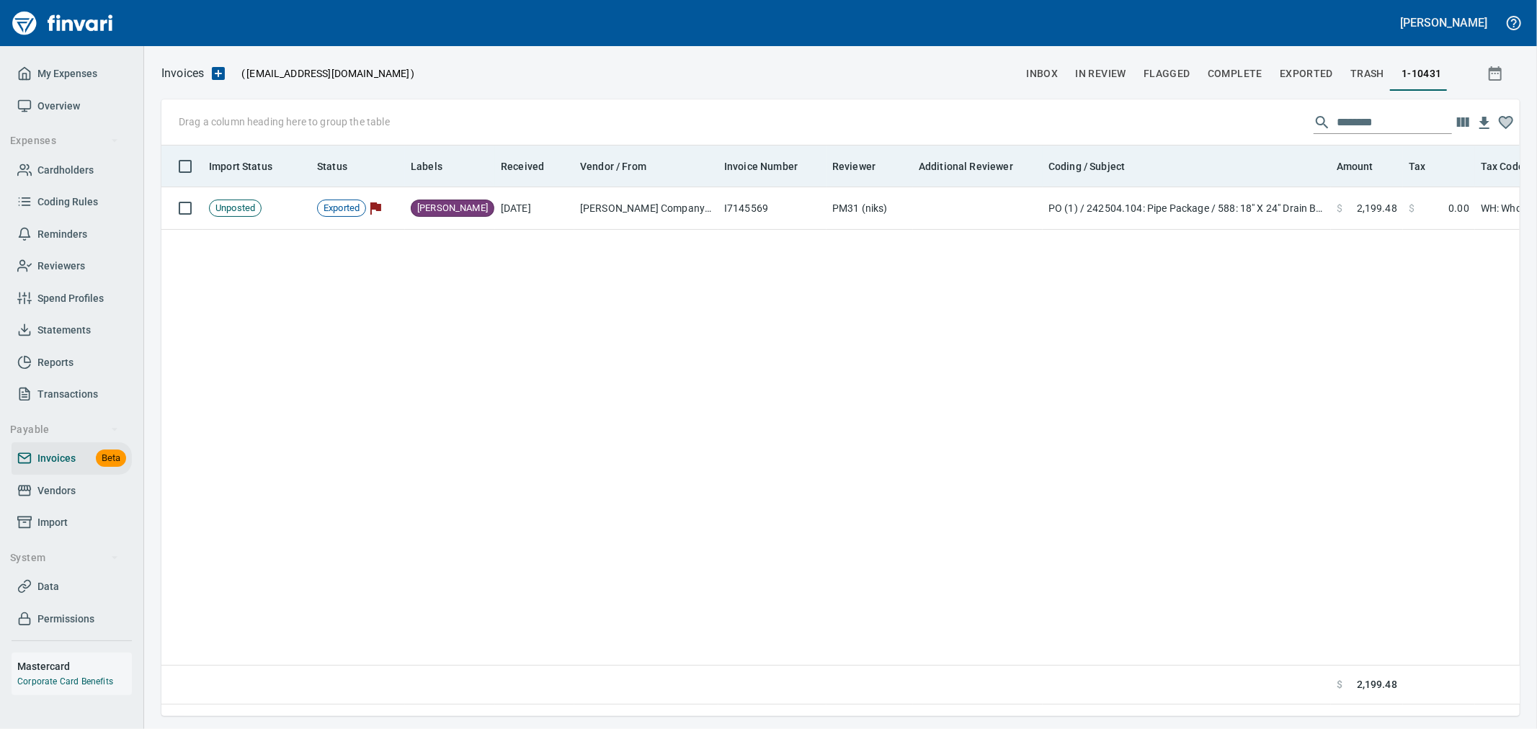
scroll to position [546, 1345]
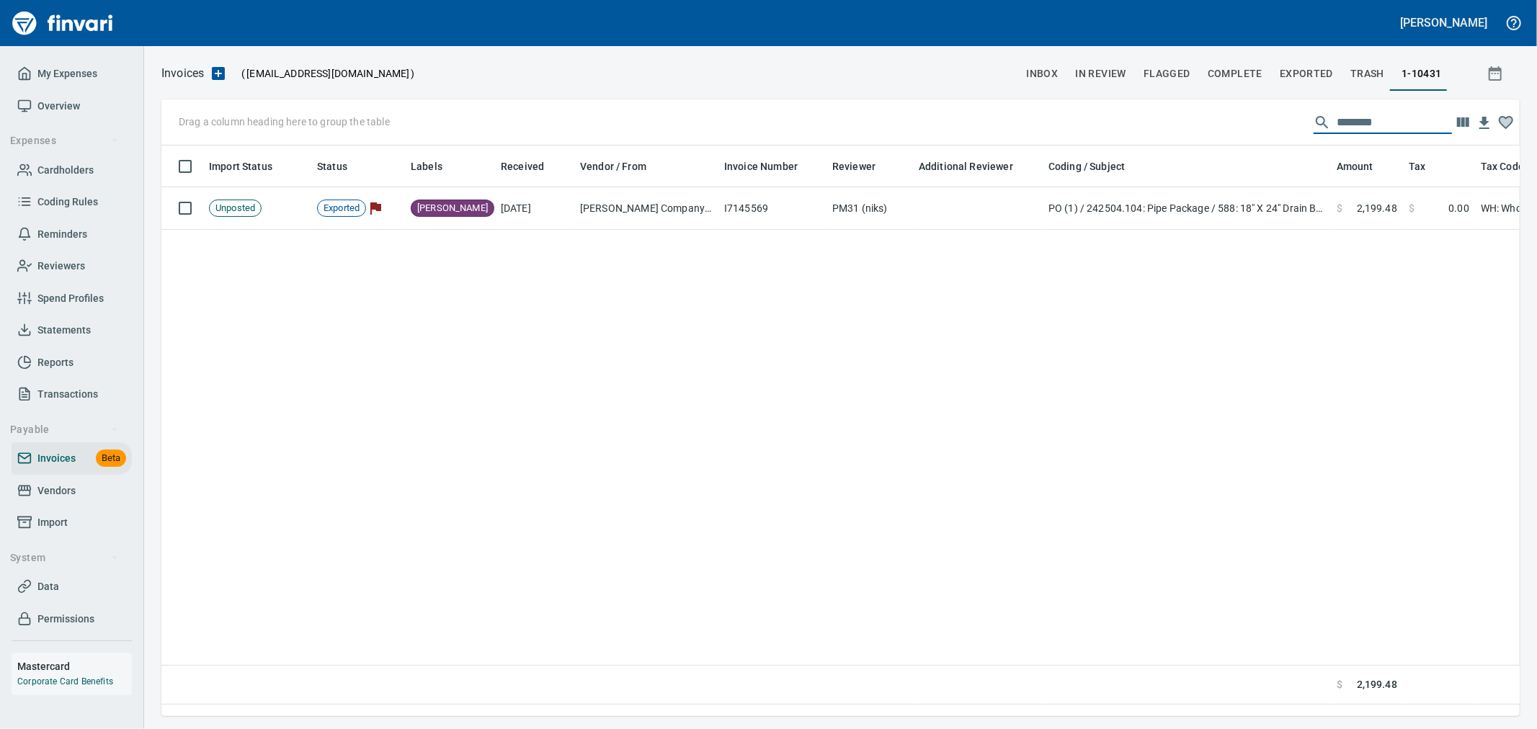
drag, startPoint x: 1387, startPoint y: 125, endPoint x: 1343, endPoint y: 125, distance: 44.0
click at [1343, 125] on input "********" at bounding box center [1394, 122] width 115 height 23
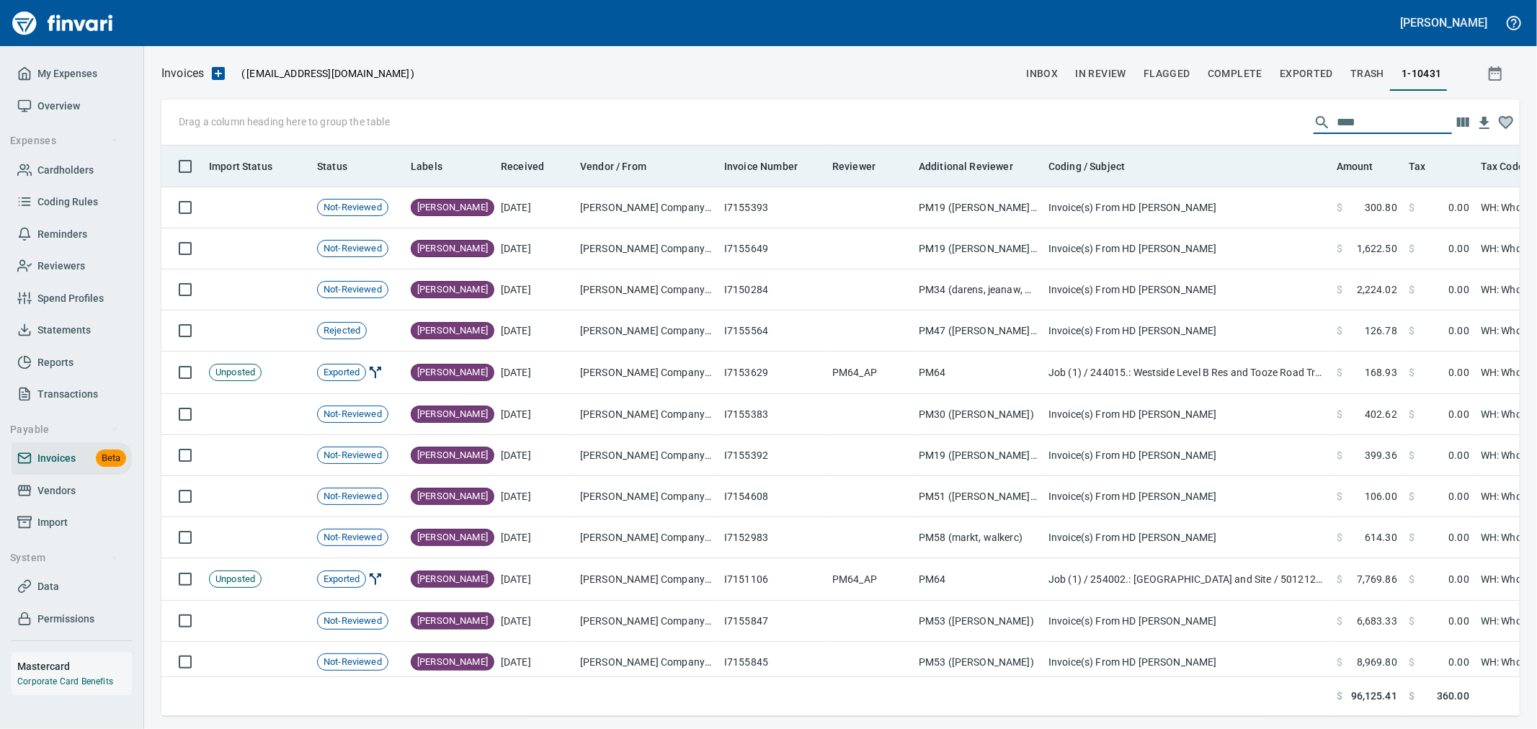
scroll to position [546, 1334]
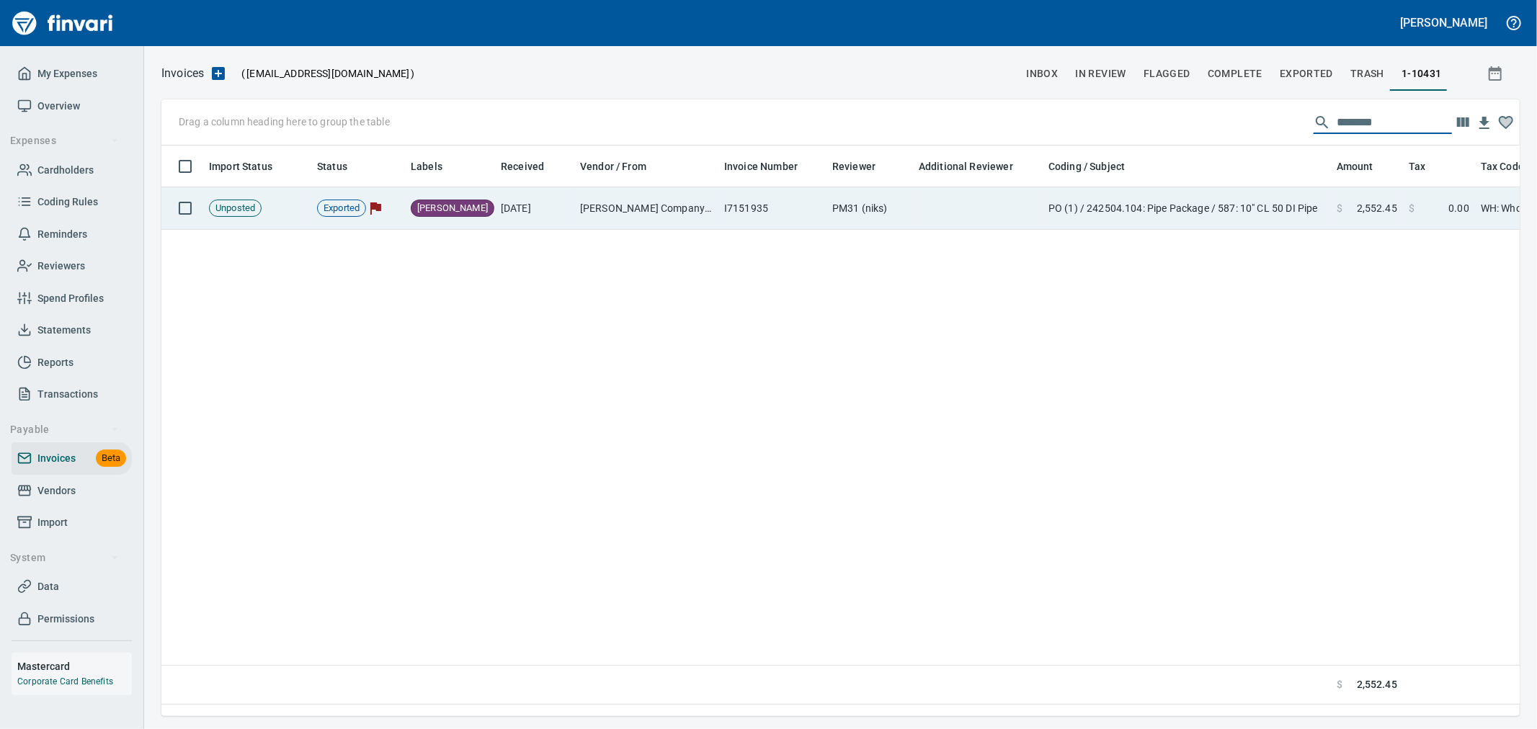
type input "********"
click at [1348, 223] on td "$ 2,552.45" at bounding box center [1367, 208] width 72 height 43
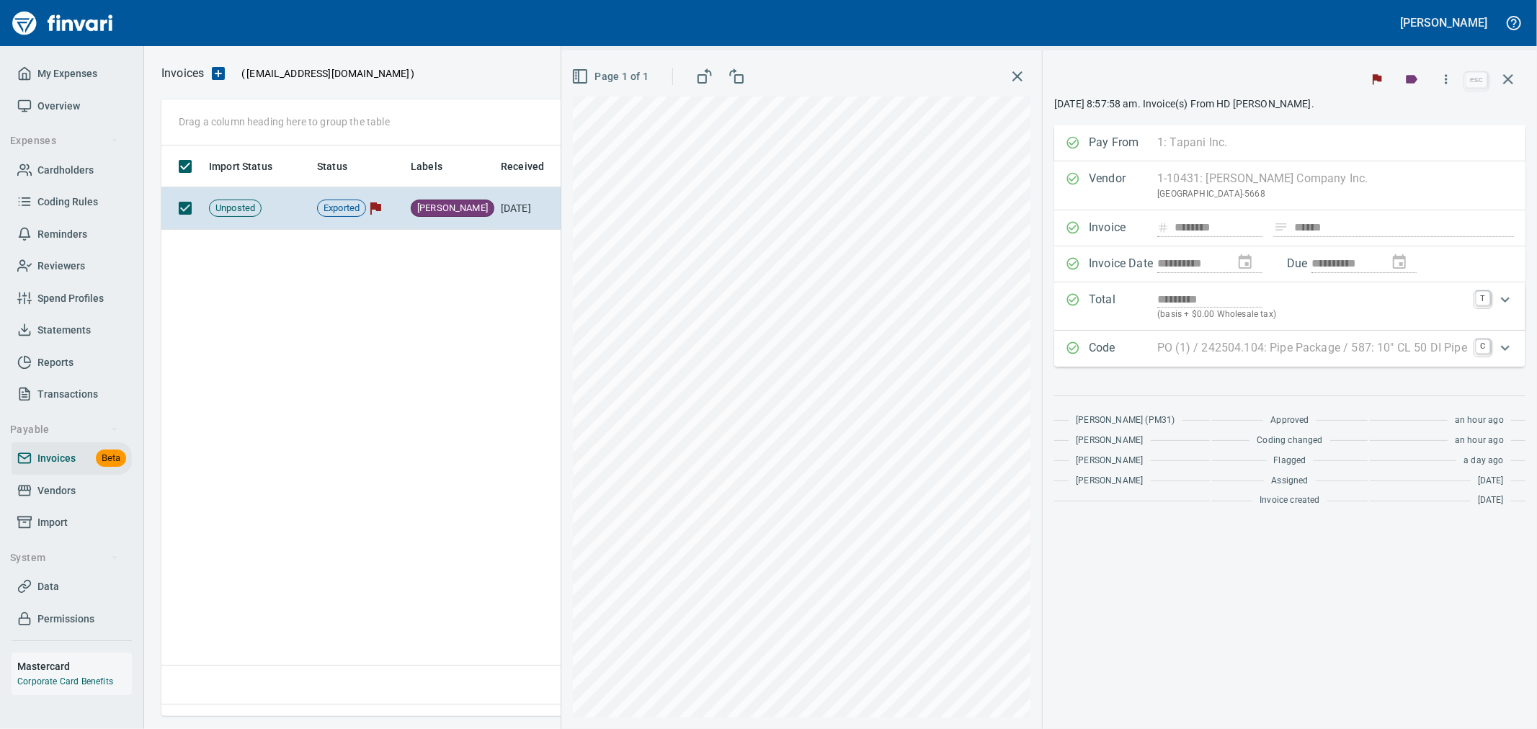
click at [1443, 76] on icon "button" at bounding box center [1446, 79] width 14 height 14
click at [1409, 153] on span "Download" at bounding box center [1444, 152] width 138 height 17
